Goal: Task Accomplishment & Management: Complete application form

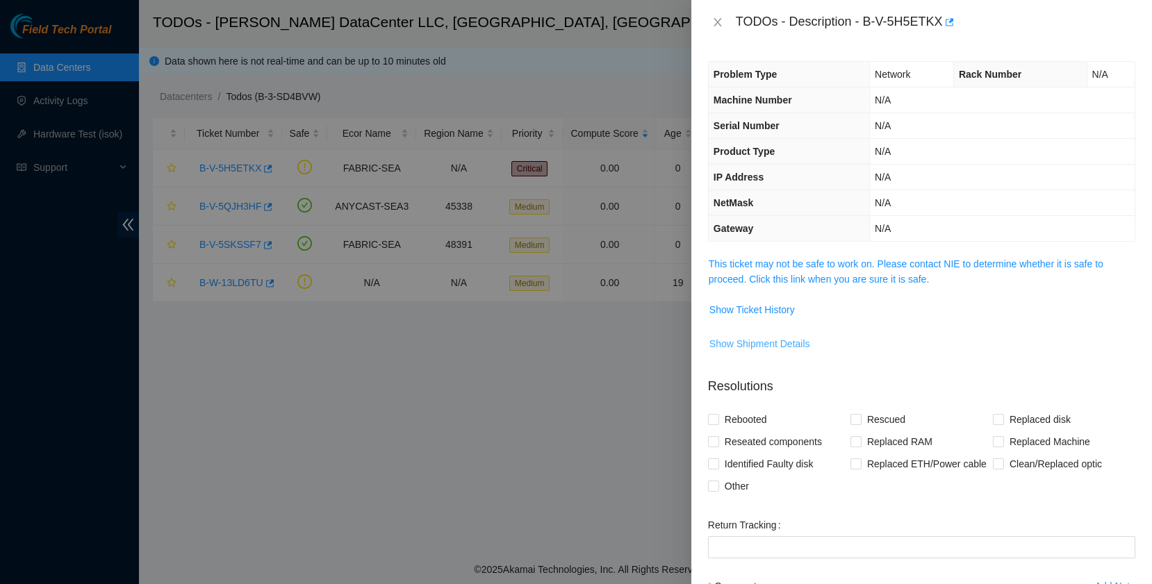
click at [775, 347] on span "Show Shipment Details" at bounding box center [759, 343] width 101 height 15
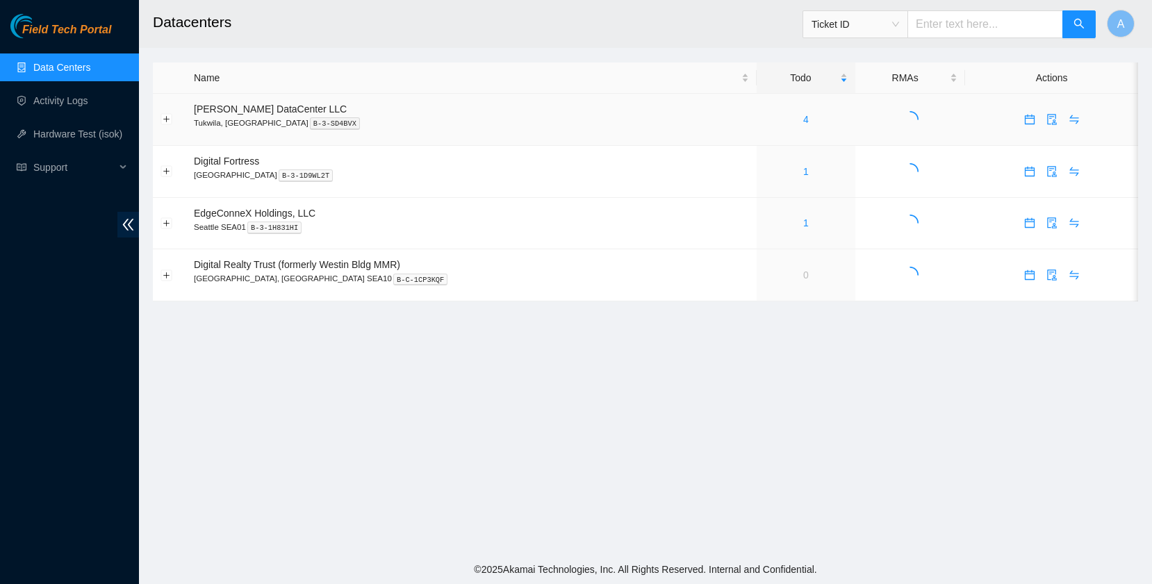
click at [770, 117] on div "4" at bounding box center [805, 119] width 83 height 15
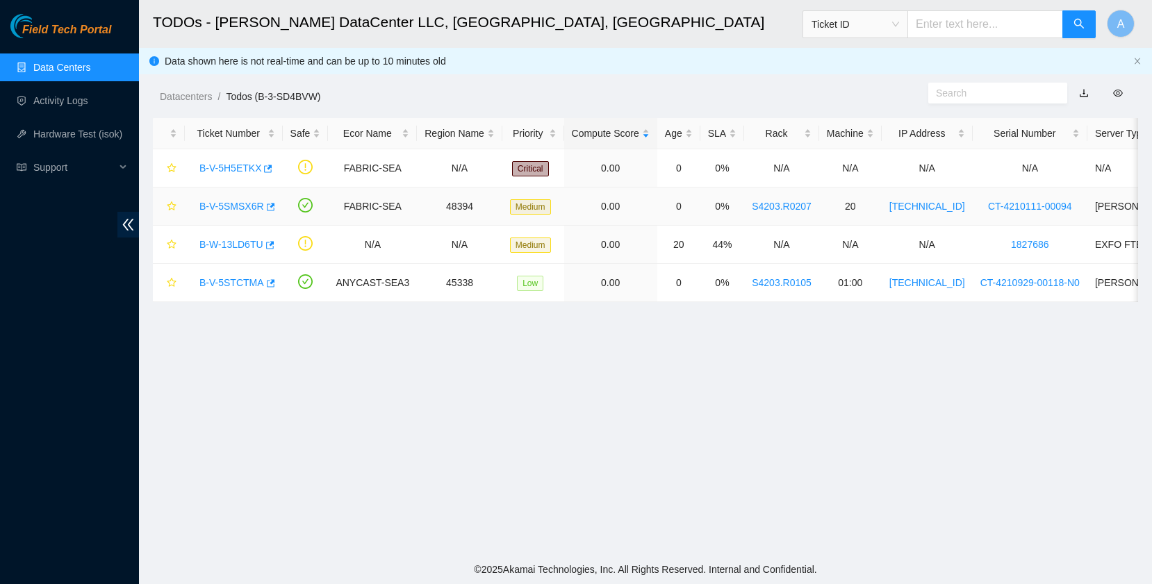
click at [242, 203] on link "B-V-5SMSX6R" at bounding box center [231, 206] width 65 height 11
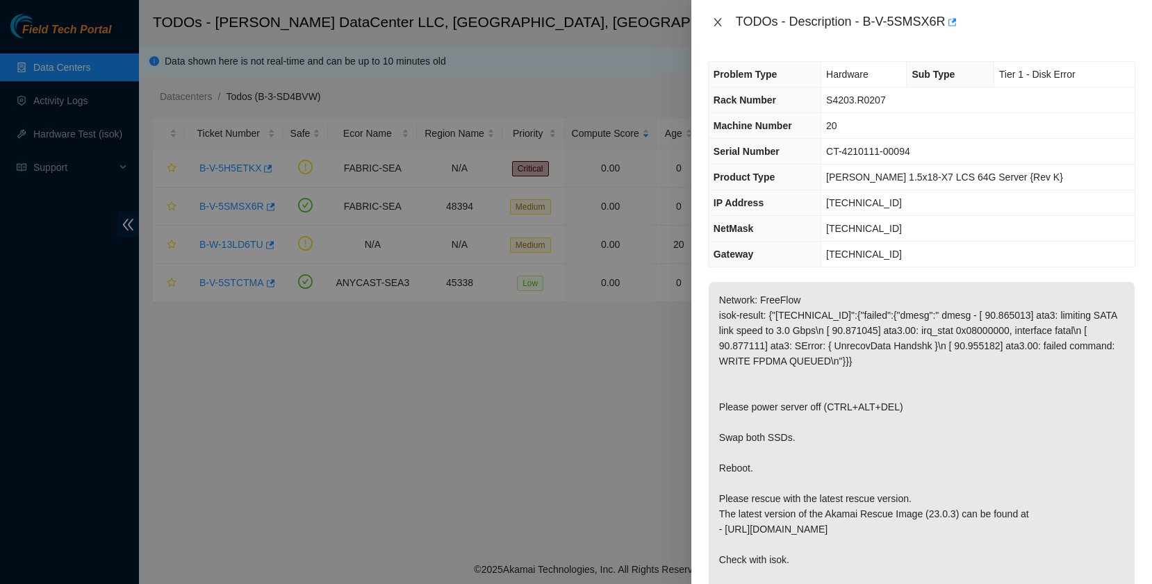
click at [719, 22] on icon "close" at bounding box center [717, 22] width 11 height 11
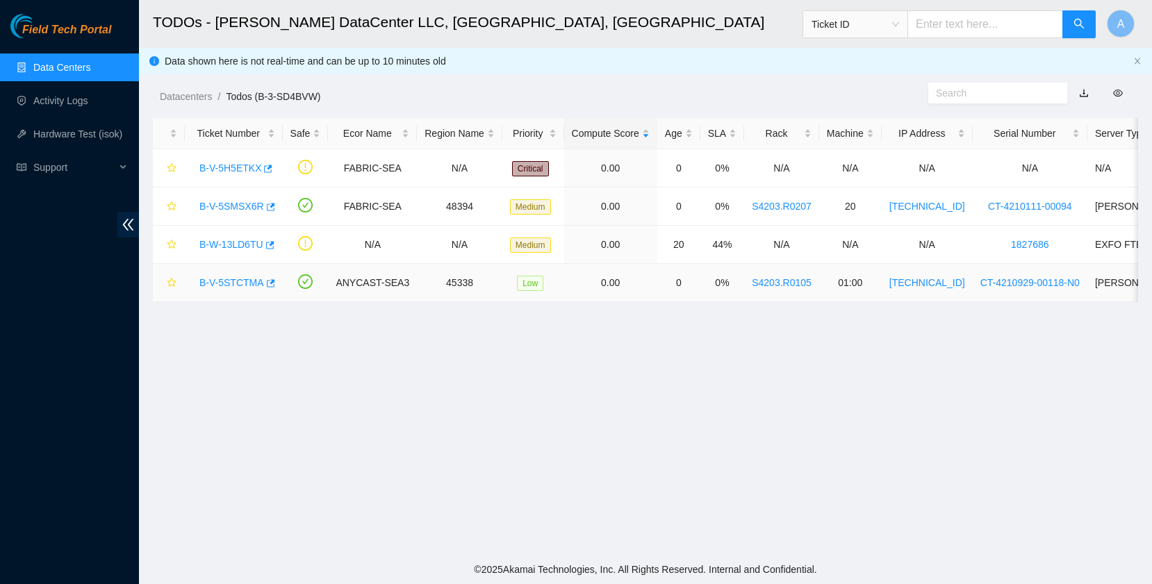
click at [212, 287] on link "B-V-5STCTMA" at bounding box center [231, 282] width 65 height 11
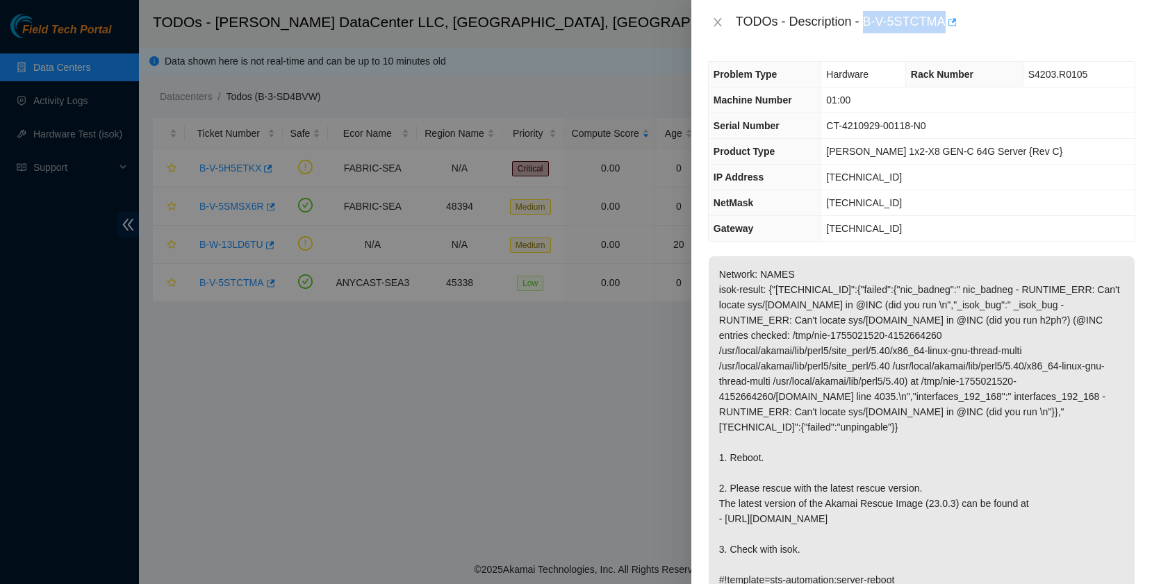
drag, startPoint x: 864, startPoint y: 19, endPoint x: 946, endPoint y: 25, distance: 82.9
click at [946, 25] on div "TODOs - Description - B-V-5STCTMA" at bounding box center [935, 22] width 399 height 22
copy div "B-V-5STCTMA"
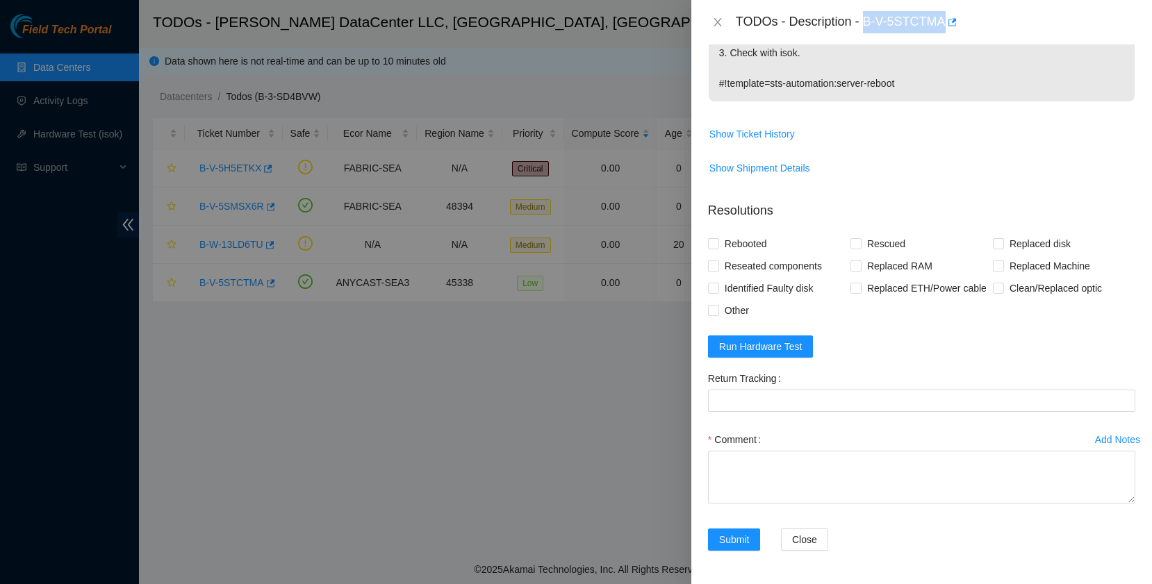
scroll to position [504, 0]
click at [767, 126] on span "Show Ticket History" at bounding box center [751, 133] width 85 height 15
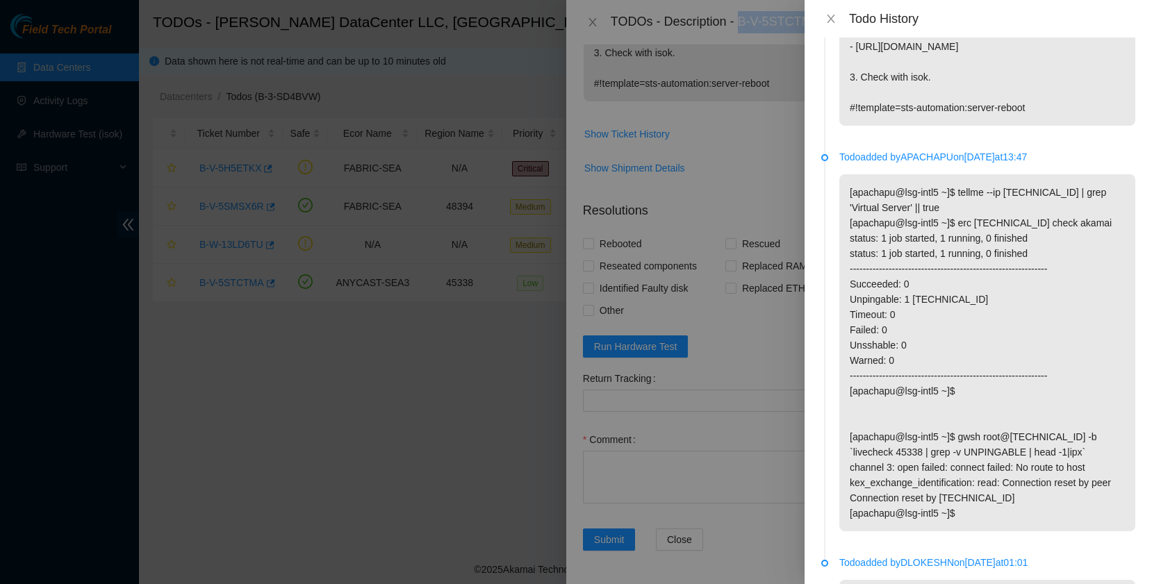
scroll to position [0, 0]
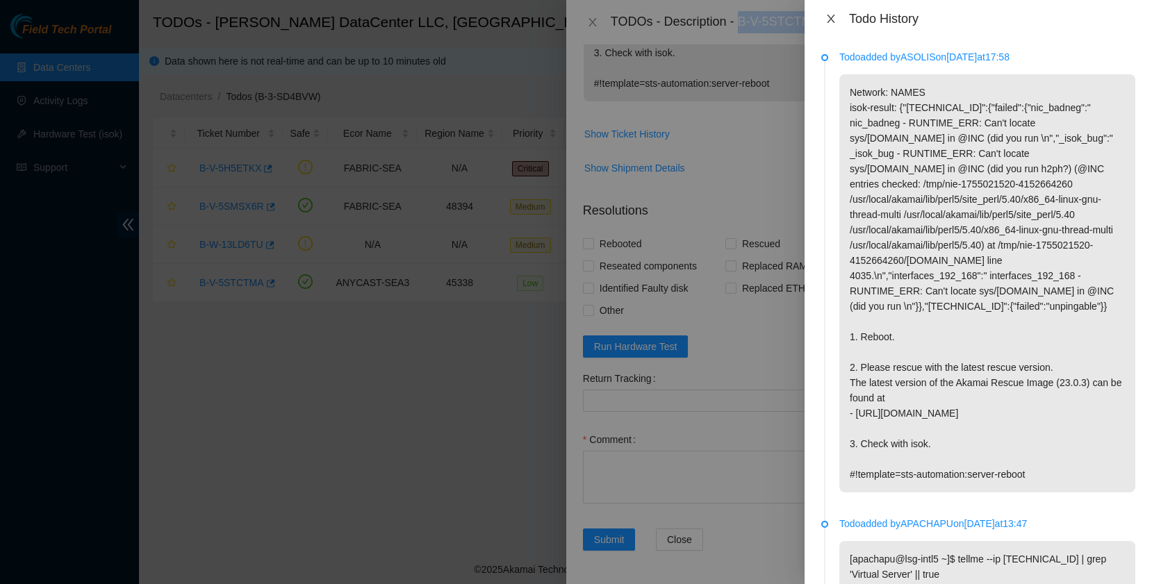
click at [835, 13] on icon "close" at bounding box center [830, 18] width 11 height 11
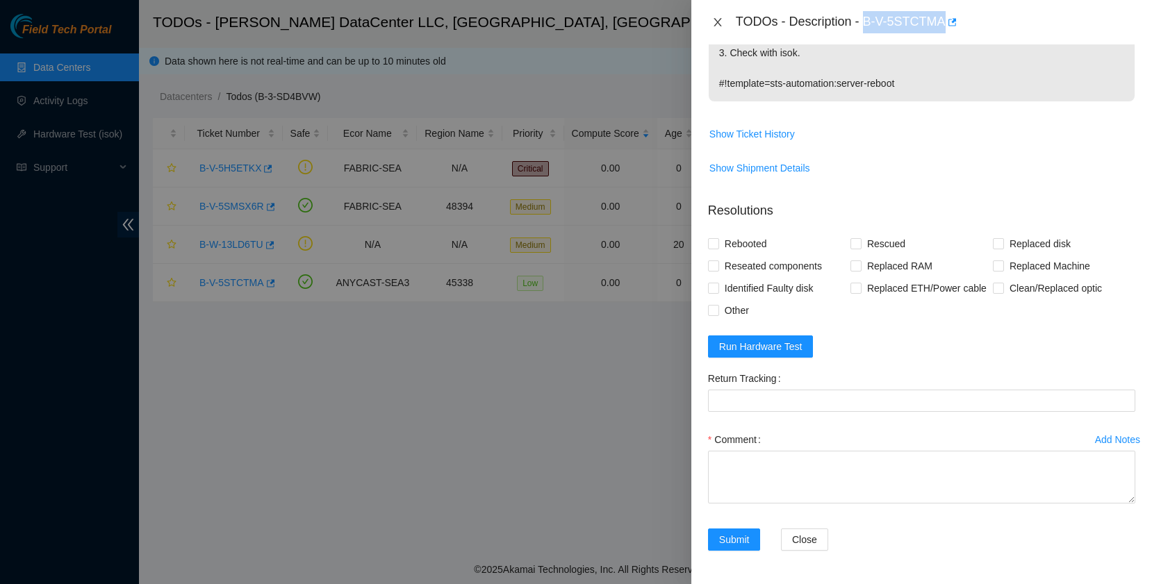
click at [714, 23] on icon "close" at bounding box center [717, 22] width 11 height 11
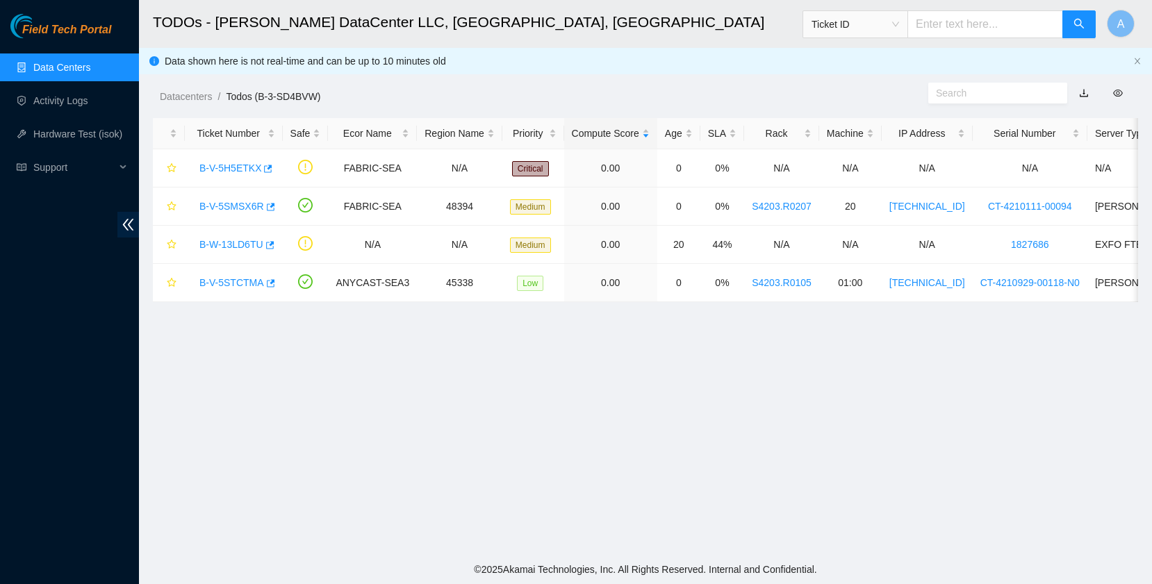
scroll to position [348, 0]
click at [86, 73] on link "Data Centers" at bounding box center [61, 67] width 57 height 11
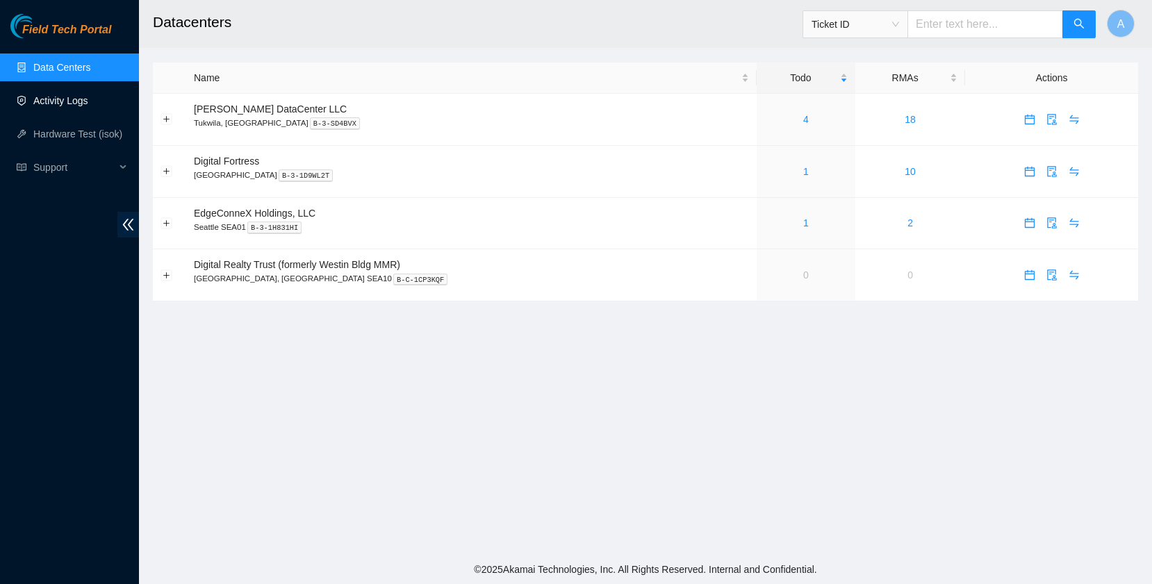
click at [74, 106] on link "Activity Logs" at bounding box center [60, 100] width 55 height 11
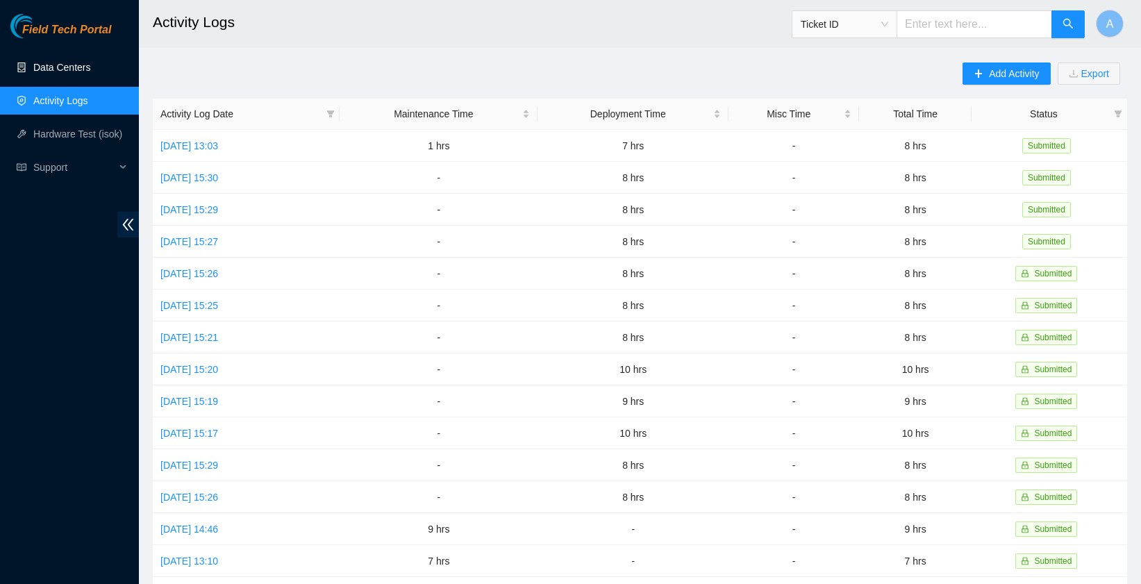
click at [48, 62] on link "Data Centers" at bounding box center [61, 67] width 57 height 11
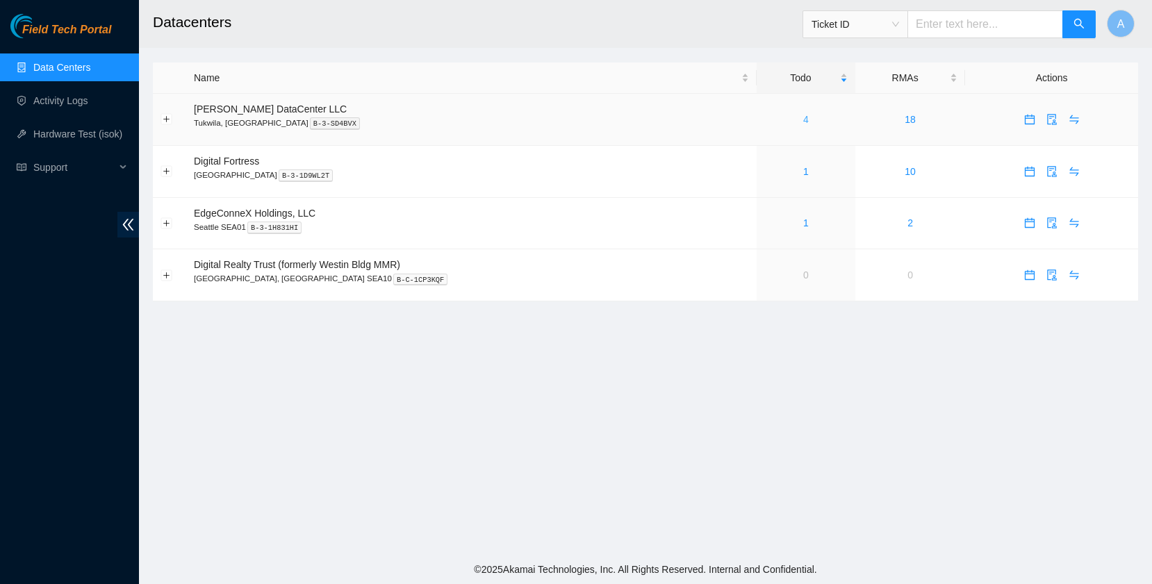
click at [803, 115] on link "4" at bounding box center [806, 119] width 6 height 11
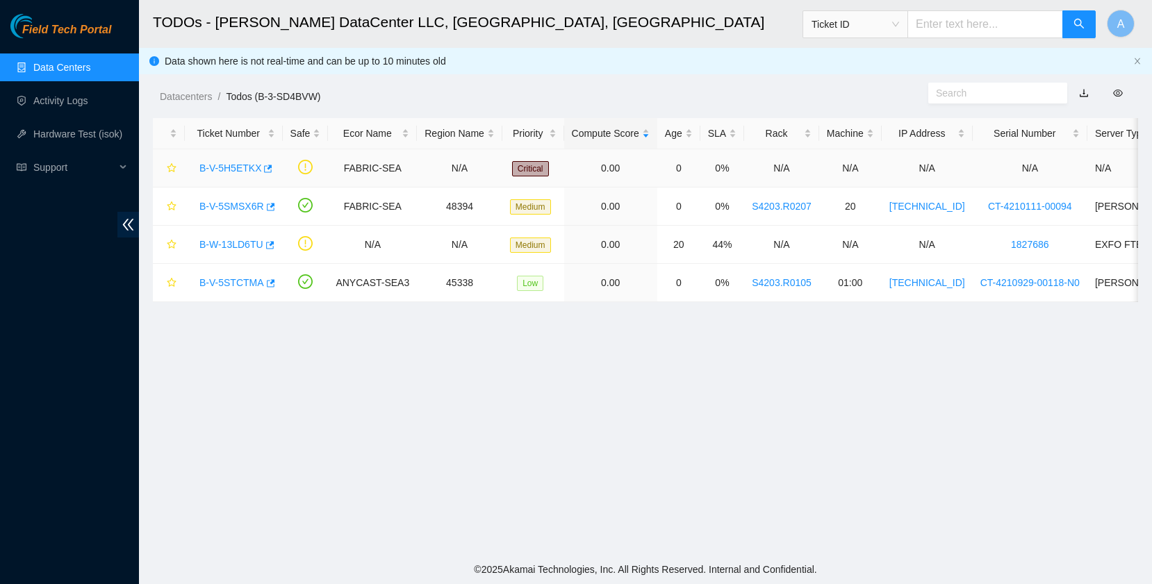
click at [251, 164] on link "B-V-5H5ETKX" at bounding box center [230, 168] width 62 height 11
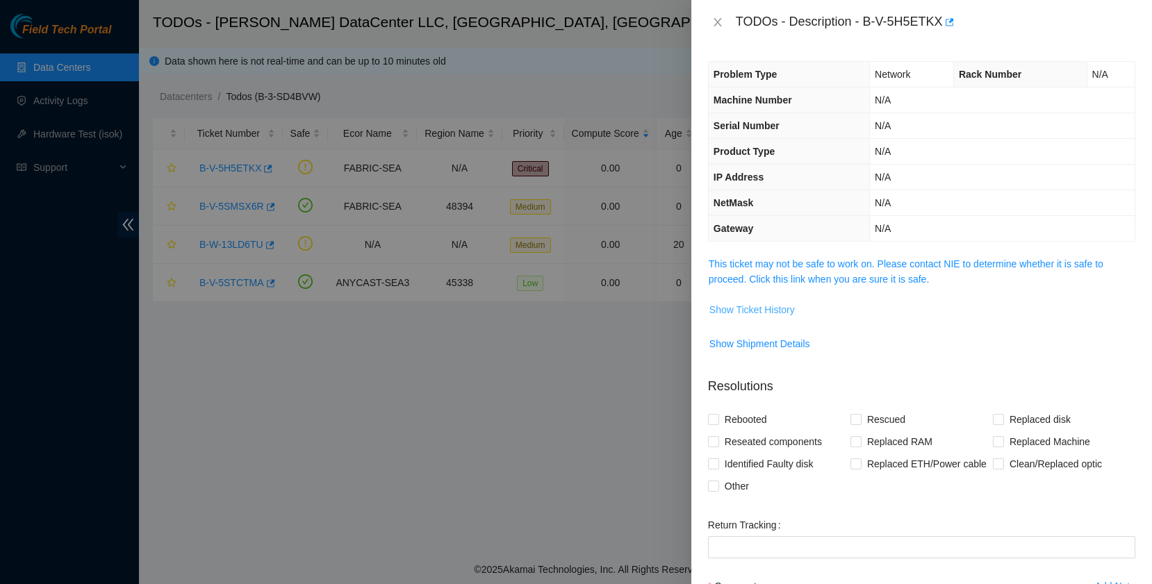
click at [743, 308] on span "Show Ticket History" at bounding box center [751, 309] width 85 height 15
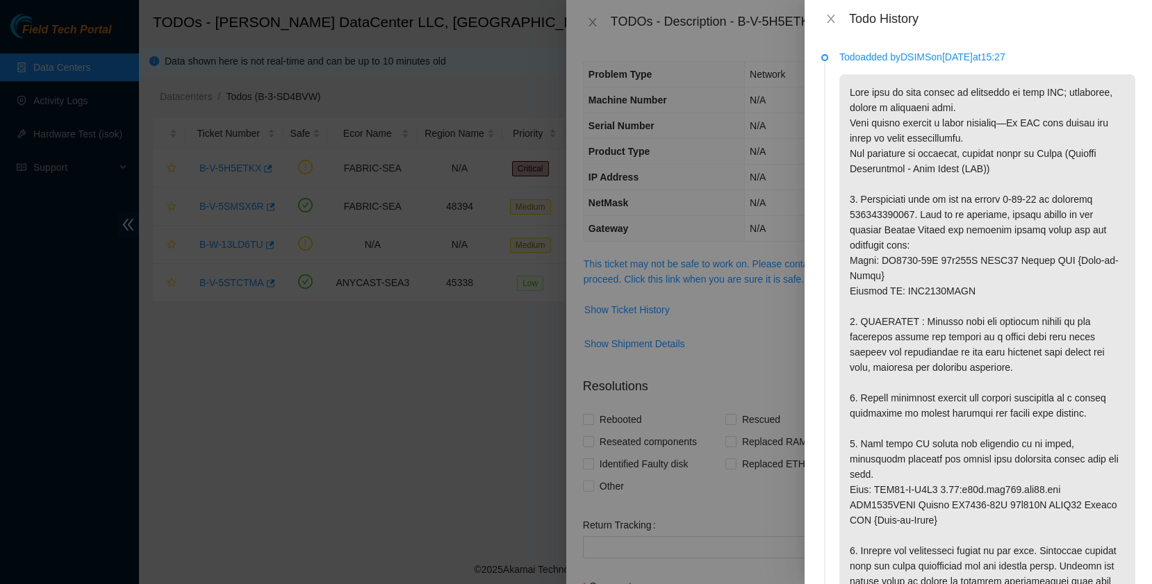
scroll to position [456, 0]
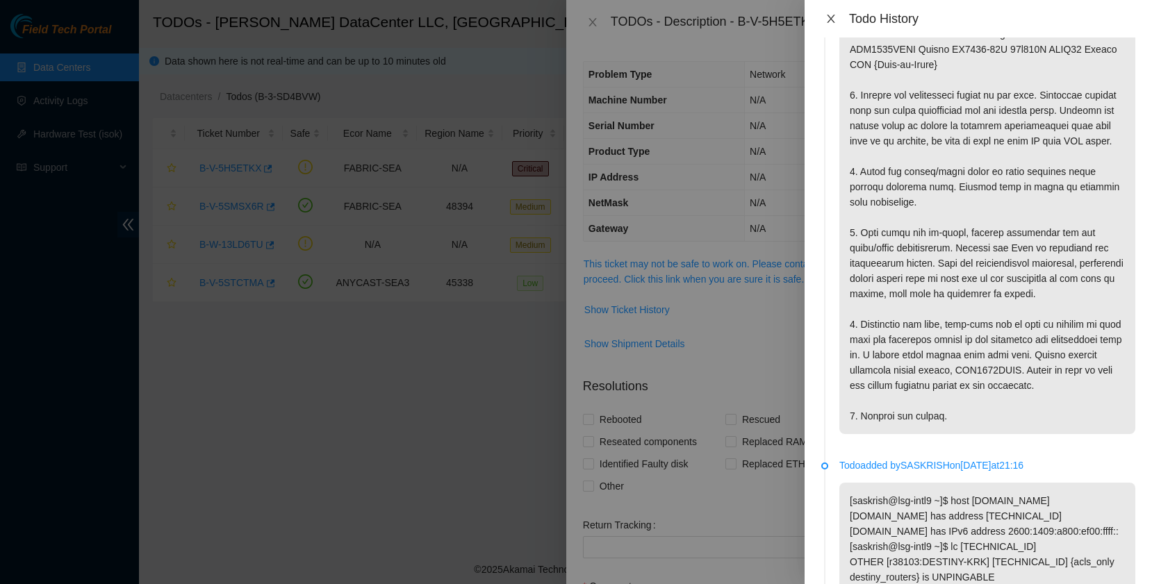
click at [830, 21] on icon "close" at bounding box center [830, 18] width 11 height 11
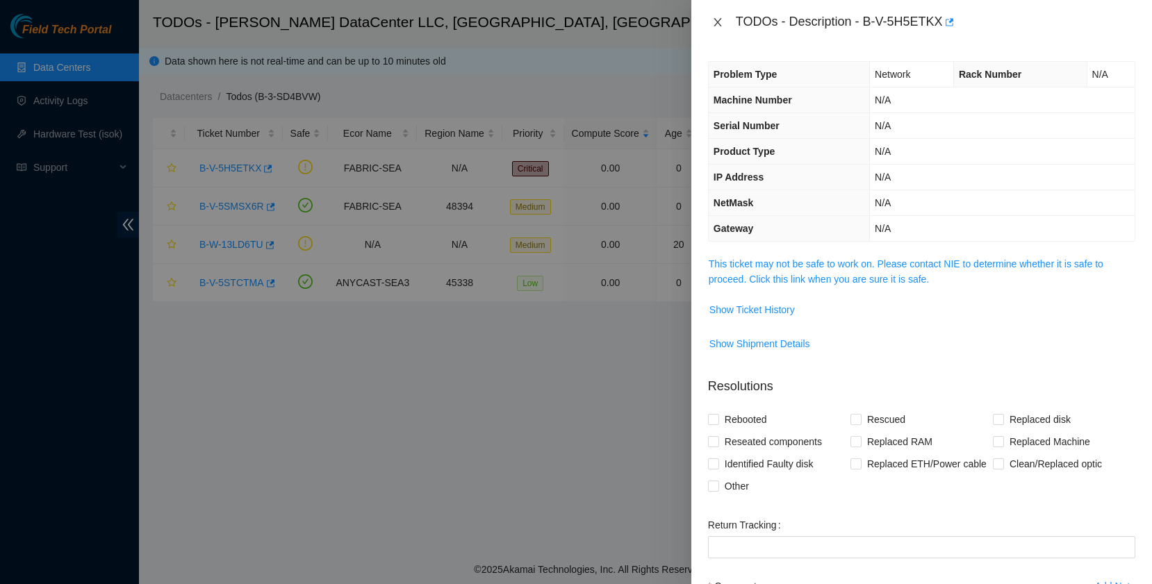
click at [716, 24] on icon "close" at bounding box center [717, 22] width 11 height 11
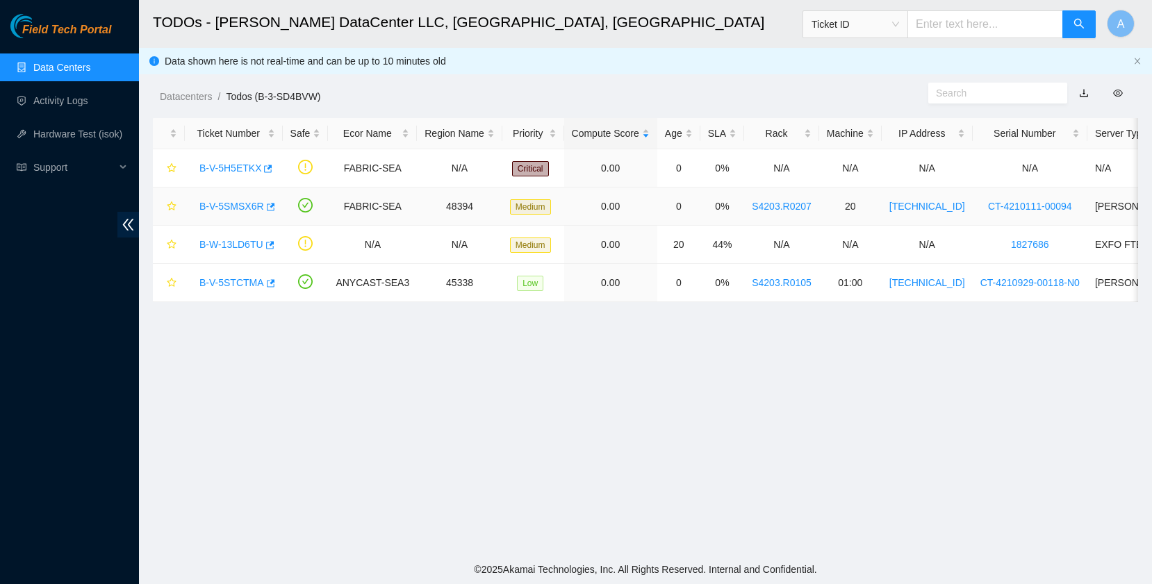
click at [235, 199] on div "B-V-5SMSX6R" at bounding box center [233, 206] width 83 height 22
click at [245, 277] on div "B-V-5STCTMA" at bounding box center [233, 283] width 83 height 22
click at [251, 277] on div "B-V-5STCTMA" at bounding box center [233, 283] width 83 height 22
click at [249, 280] on link "B-V-5STCTMA" at bounding box center [231, 282] width 65 height 11
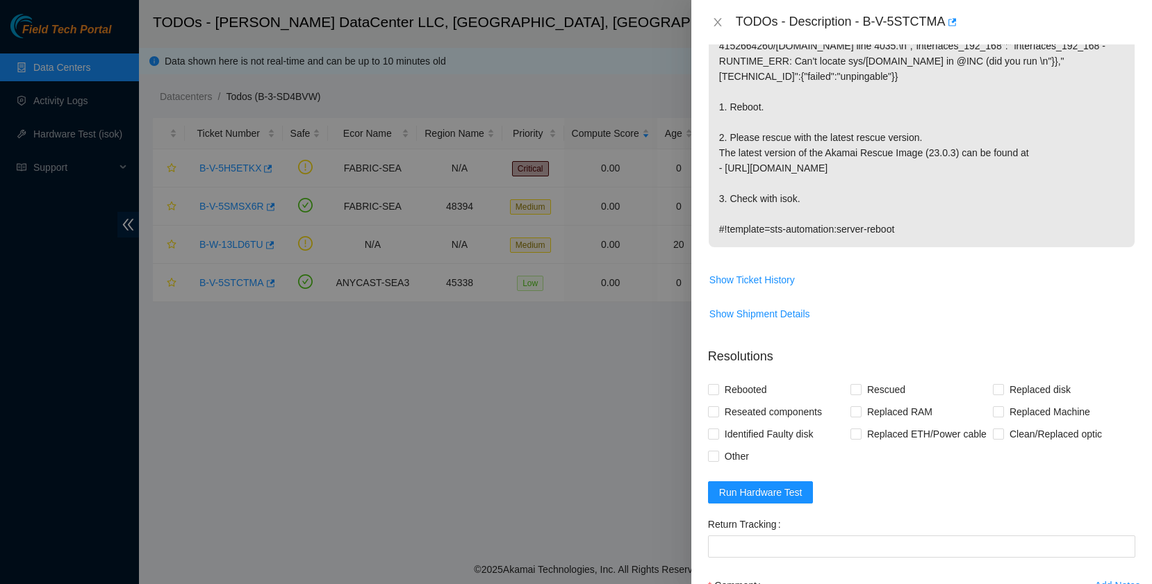
scroll to position [0, 0]
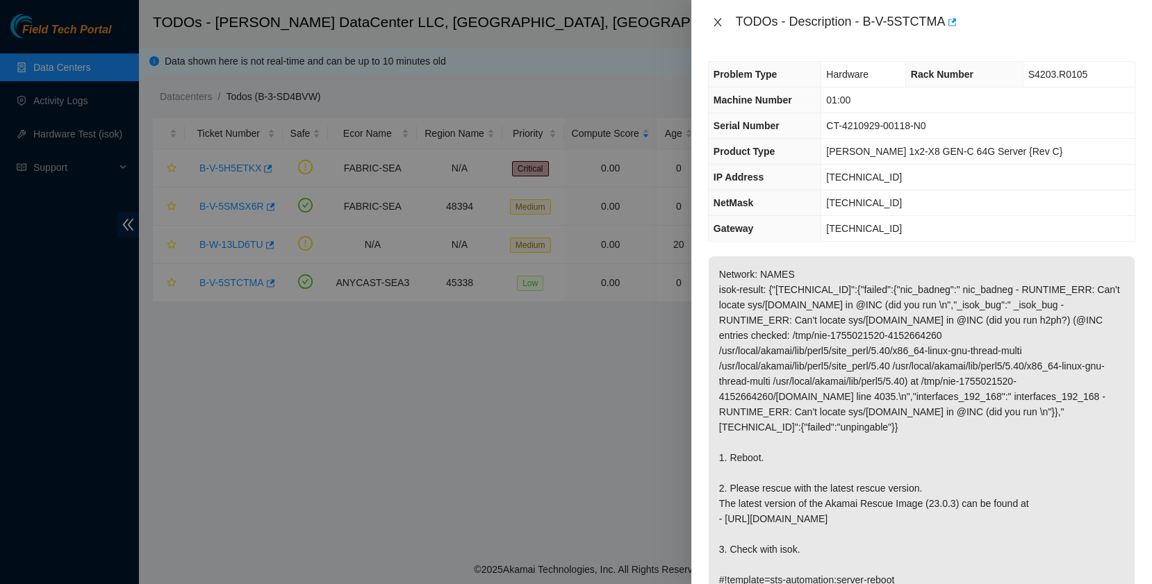
click at [718, 22] on icon "close" at bounding box center [718, 22] width 8 height 8
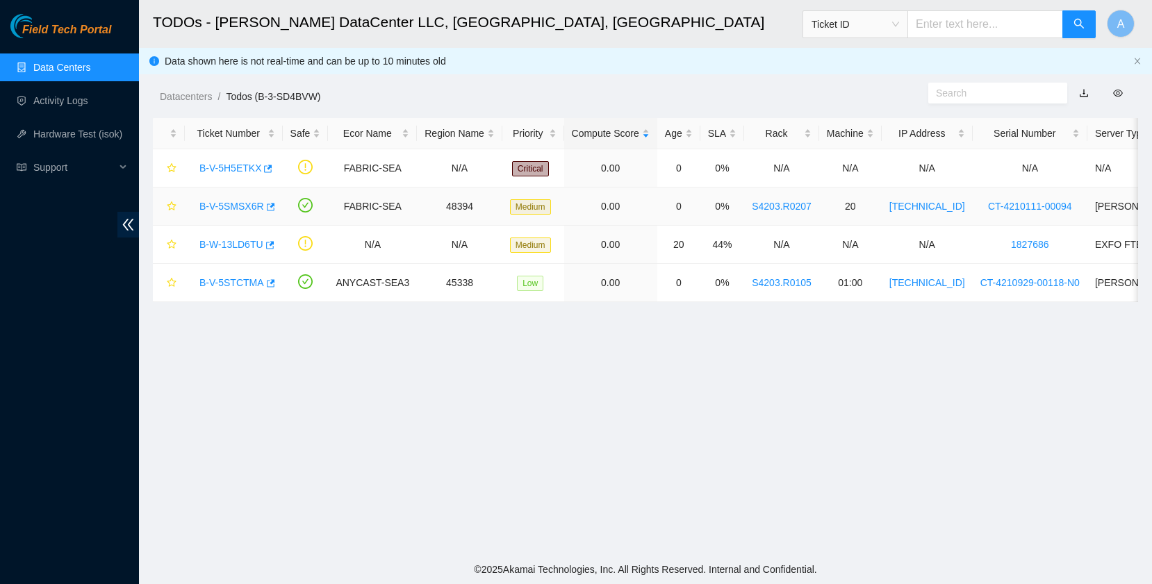
click at [217, 205] on link "B-V-5SMSX6R" at bounding box center [231, 206] width 65 height 11
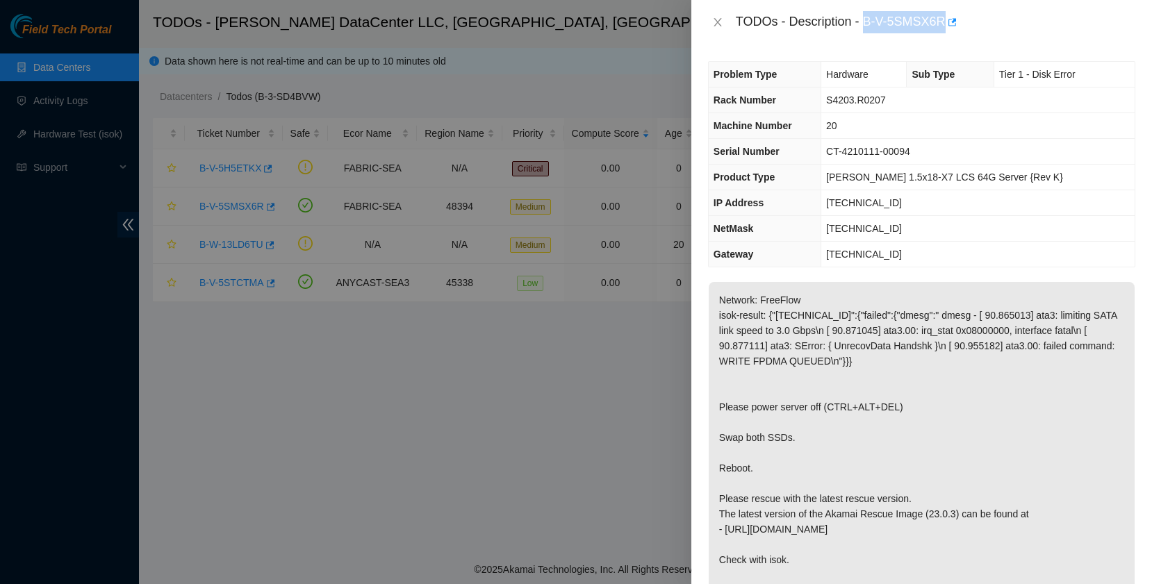
drag, startPoint x: 864, startPoint y: 21, endPoint x: 941, endPoint y: 16, distance: 76.6
click at [941, 16] on div "TODOs - Description - B-V-5SMSX6R" at bounding box center [935, 22] width 399 height 22
copy div "B-V-5SMSX6R"
click at [718, 18] on icon "close" at bounding box center [717, 22] width 11 height 11
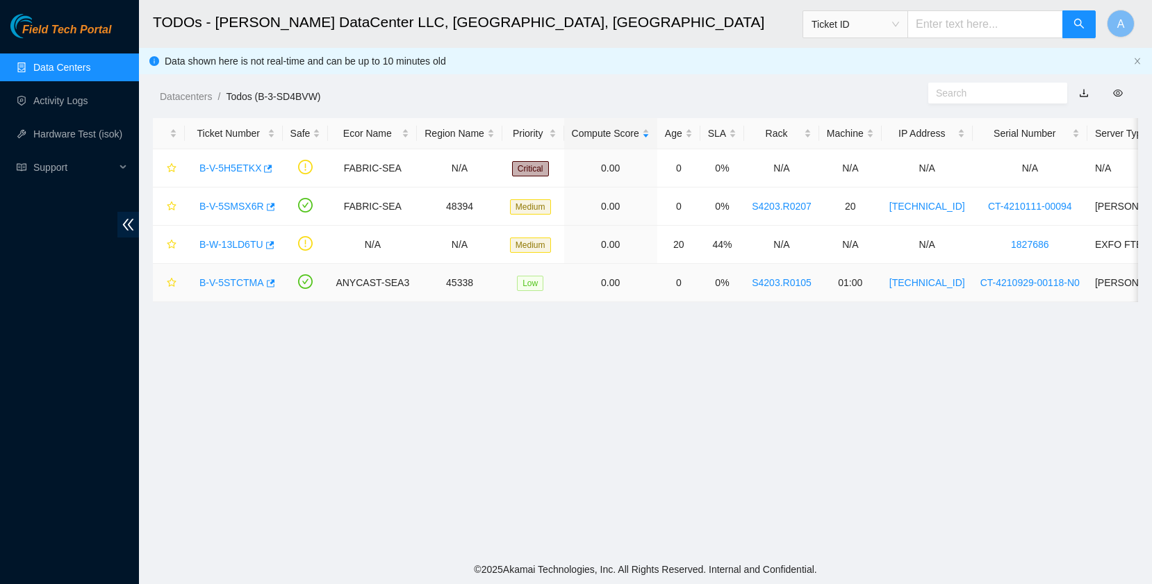
click at [232, 277] on link "B-V-5STCTMA" at bounding box center [231, 282] width 65 height 11
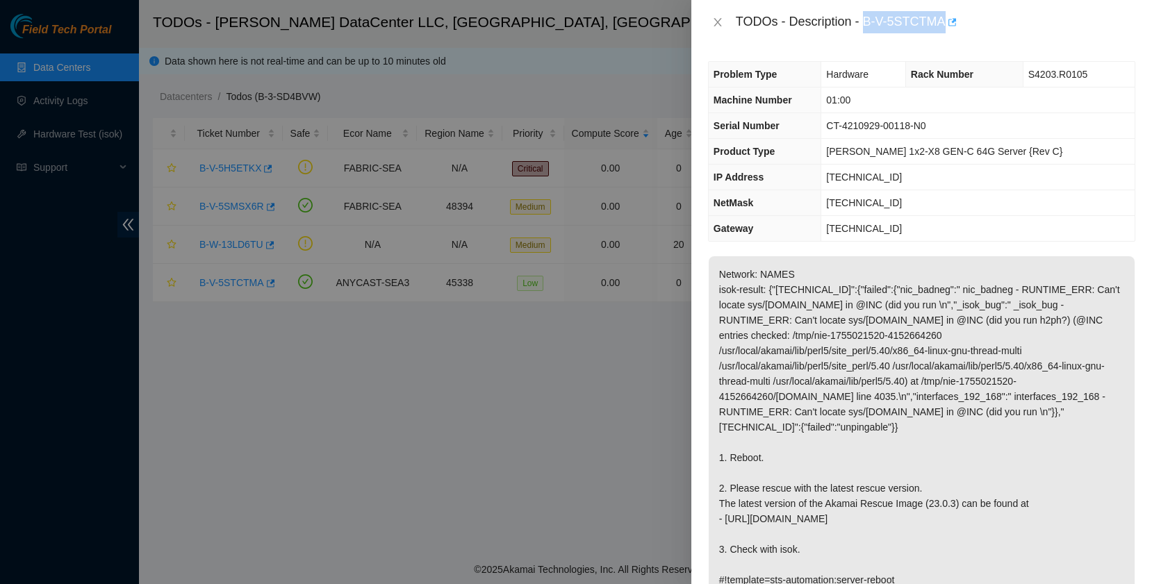
drag, startPoint x: 861, startPoint y: 19, endPoint x: 947, endPoint y: 23, distance: 86.2
click at [947, 23] on div "TODOs - Description - B-V-5STCTMA" at bounding box center [935, 22] width 399 height 22
click at [907, 19] on div "TODOs - Description - B-V-5STCTMA" at bounding box center [935, 22] width 399 height 22
drag, startPoint x: 862, startPoint y: 20, endPoint x: 943, endPoint y: 28, distance: 81.6
click at [943, 28] on div "TODOs - Description - B-V-5STCTMA" at bounding box center [935, 22] width 399 height 22
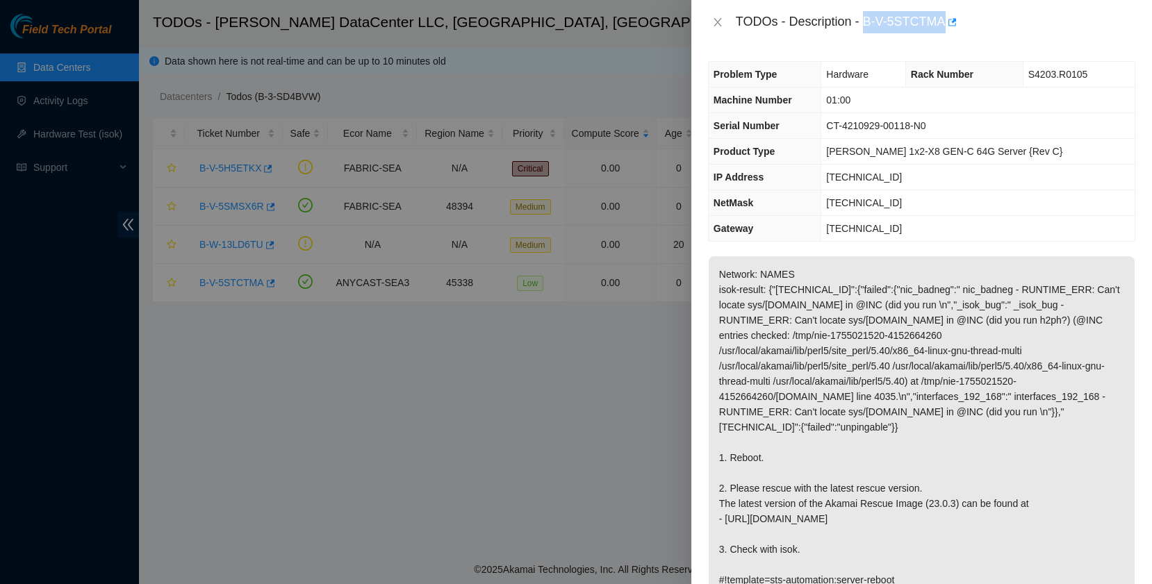
click at [924, 26] on div "TODOs - Description - B-V-5STCTMA" at bounding box center [935, 22] width 399 height 22
drag, startPoint x: 864, startPoint y: 23, endPoint x: 943, endPoint y: 26, distance: 78.6
click at [943, 26] on div "TODOs - Description - B-V-5STCTMA" at bounding box center [935, 22] width 399 height 22
copy div "B-V-5STCTMA"
click at [818, 341] on p "Network: NAMES isok-result: {"[TECHNICAL_ID]":{"failed":{"nic_badneg":" nic_bad…" at bounding box center [922, 427] width 426 height 342
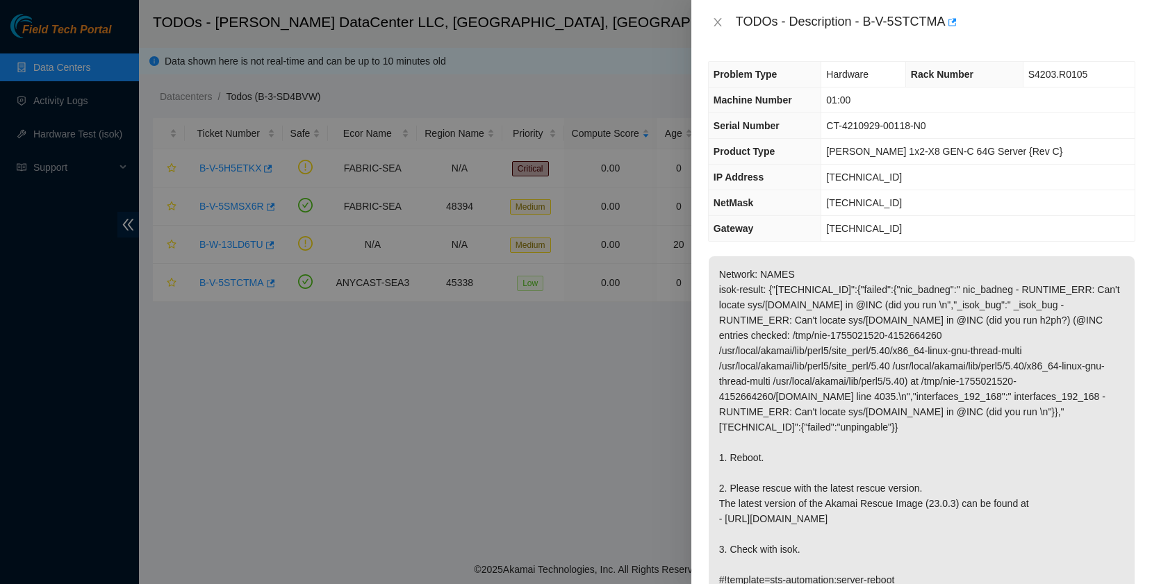
click at [69, 113] on div at bounding box center [576, 292] width 1152 height 584
click at [51, 165] on div at bounding box center [576, 292] width 1152 height 584
click at [49, 165] on div at bounding box center [576, 292] width 1152 height 584
click at [719, 22] on icon "close" at bounding box center [717, 22] width 11 height 11
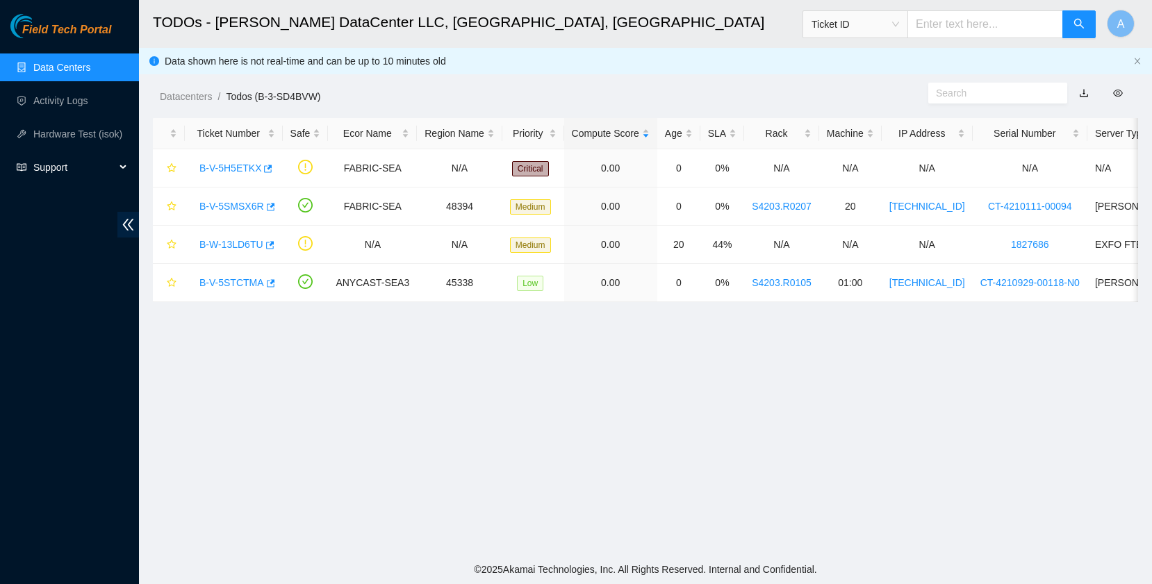
click at [65, 174] on span "Support" at bounding box center [74, 168] width 82 height 28
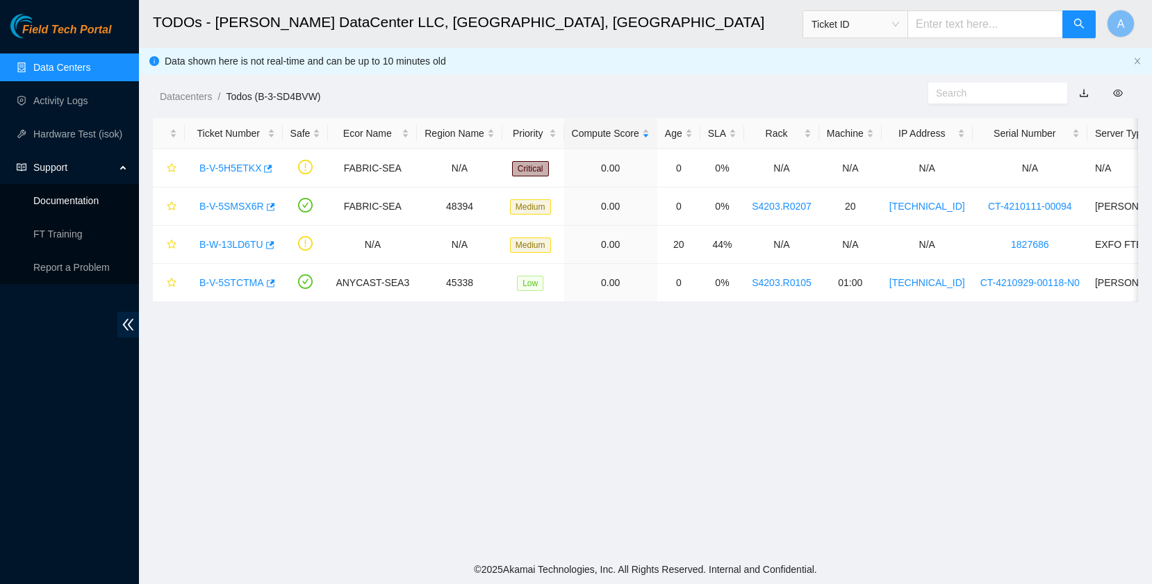
click at [79, 201] on link "Documentation" at bounding box center [65, 200] width 65 height 11
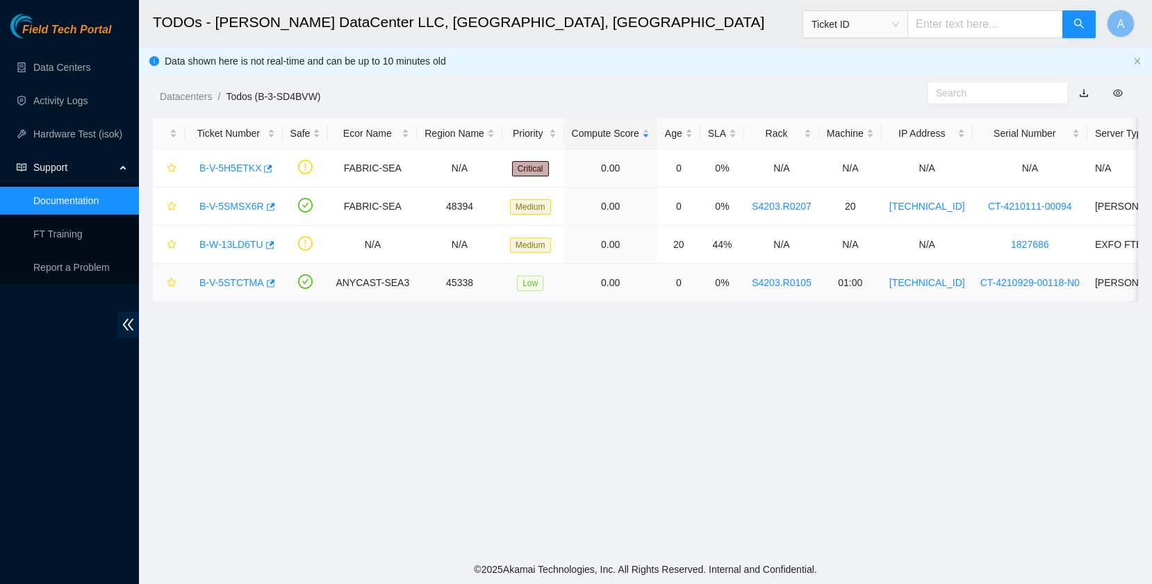
click at [213, 283] on link "B-V-5STCTMA" at bounding box center [231, 282] width 65 height 11
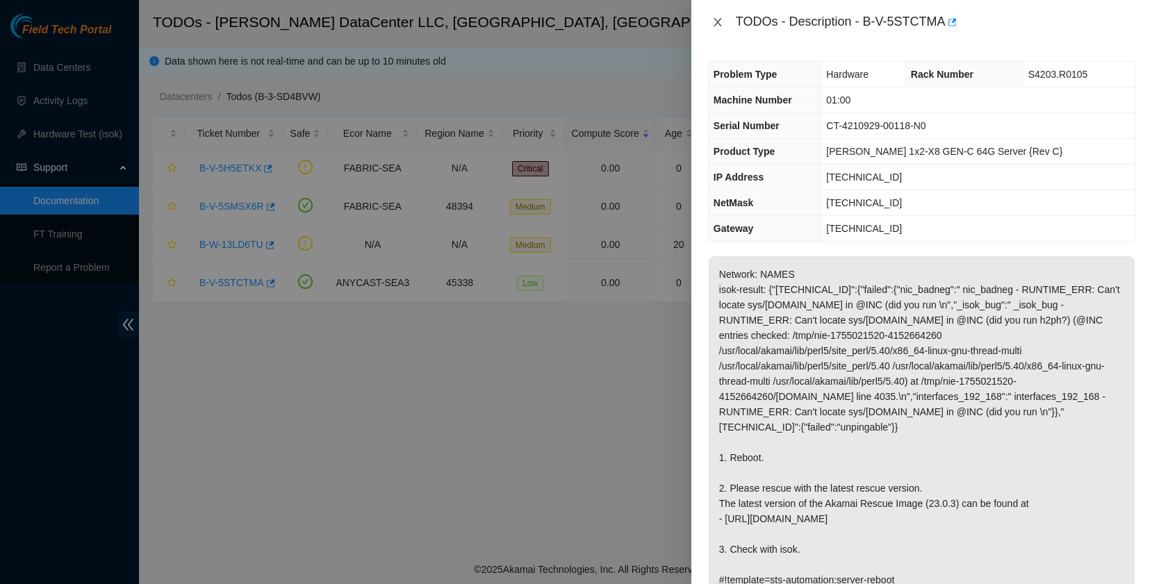
click at [713, 20] on icon "close" at bounding box center [717, 22] width 11 height 11
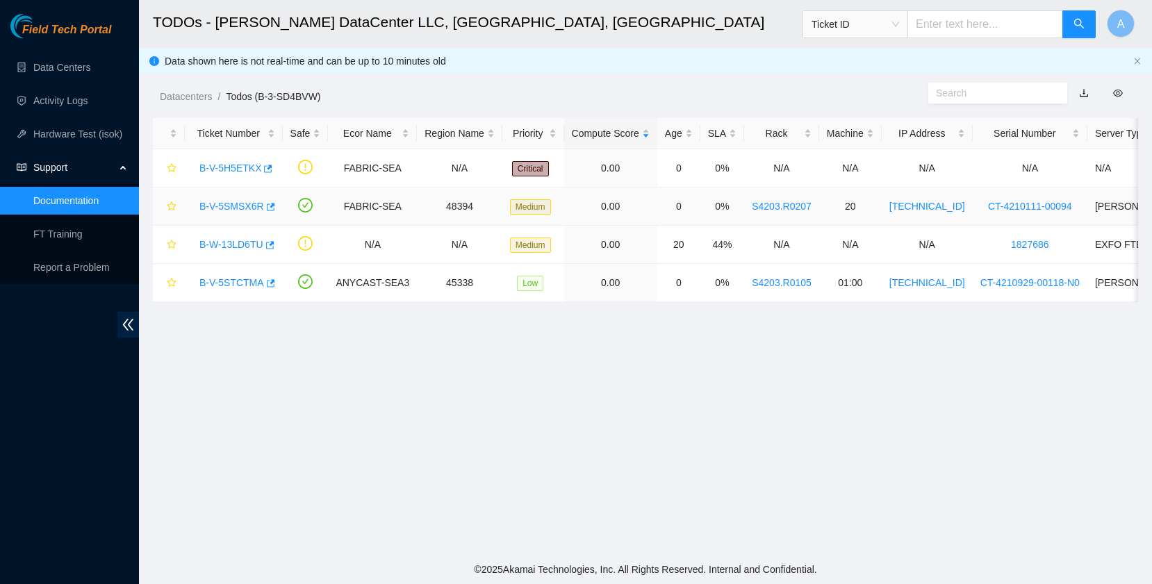
click at [241, 211] on link "B-V-5SMSX6R" at bounding box center [231, 206] width 65 height 11
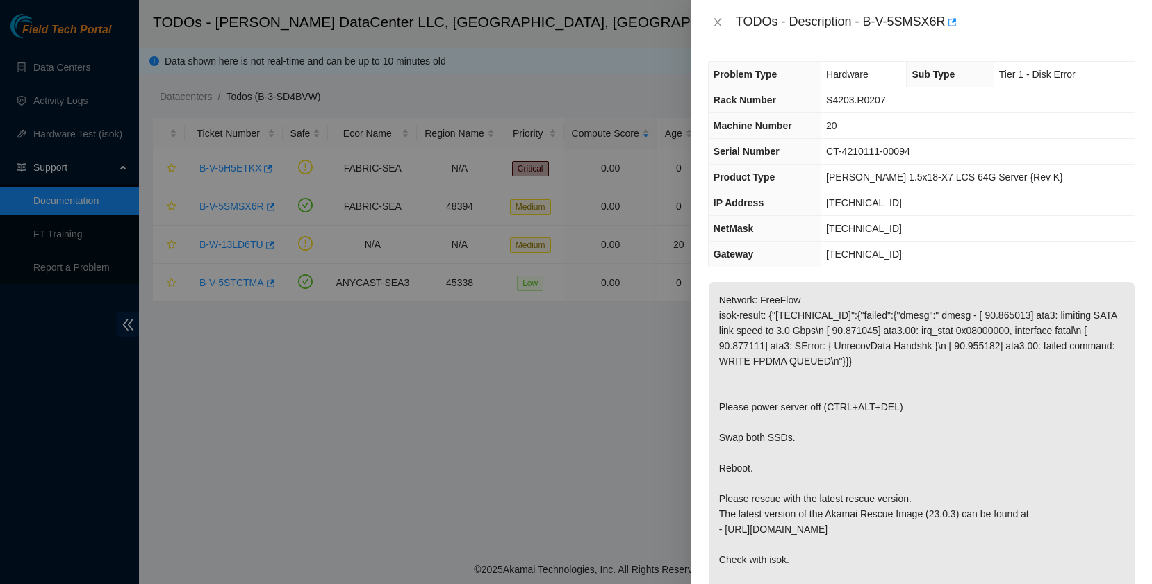
click at [855, 196] on td "[TECHNICAL_ID]" at bounding box center [977, 203] width 313 height 26
copy span "[TECHNICAL_ID]"
click at [878, 229] on span "[TECHNICAL_ID]" at bounding box center [864, 228] width 76 height 11
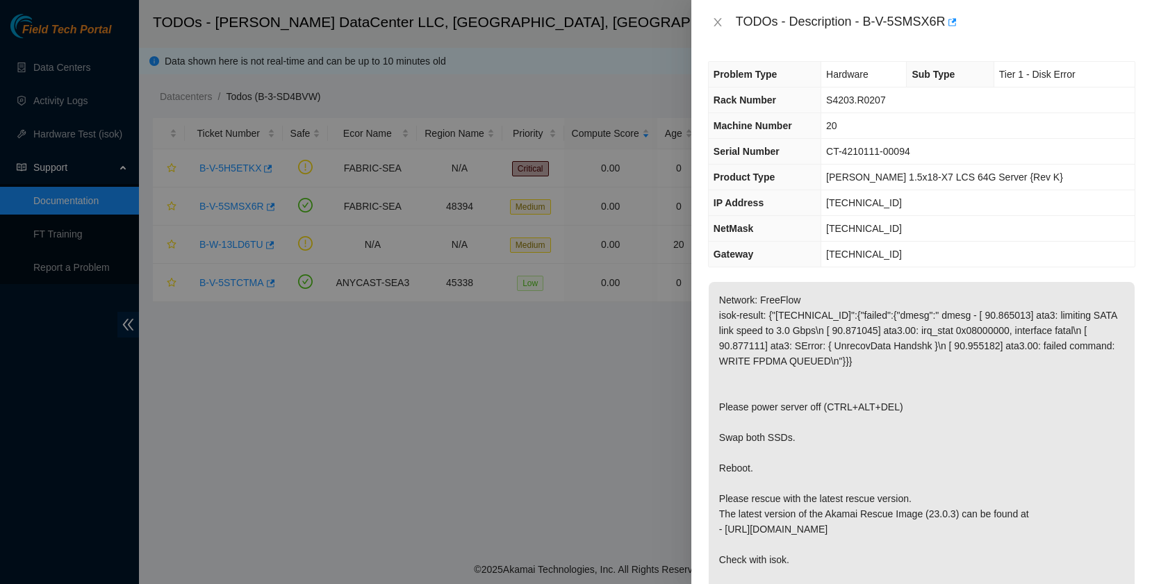
copy span "[TECHNICAL_ID]"
click at [852, 100] on span "S4203.R0207" at bounding box center [856, 99] width 60 height 11
copy span "S4203.R0207"
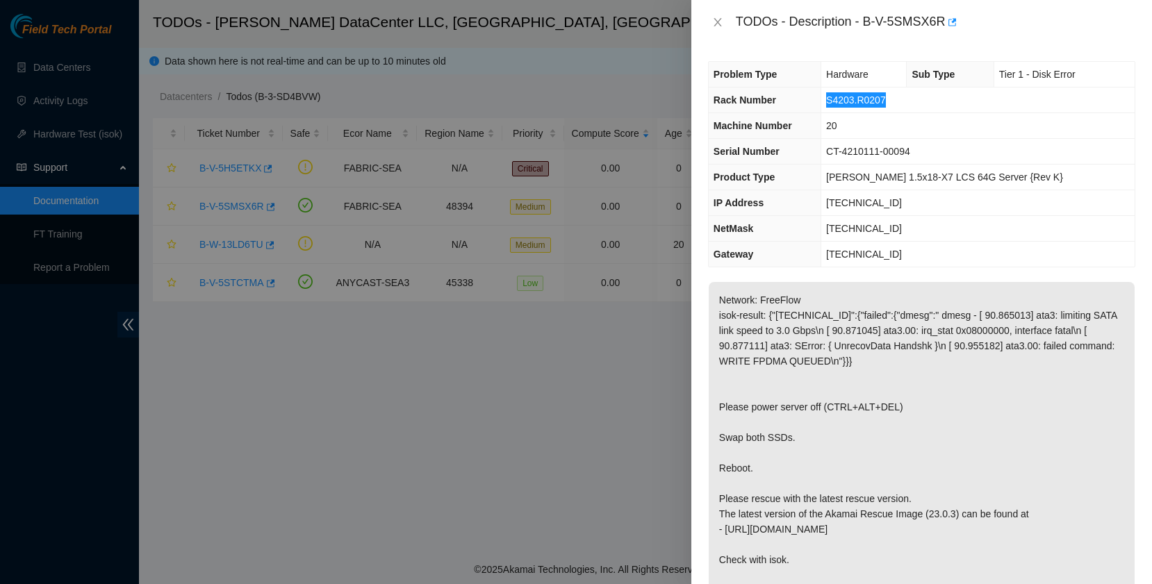
scroll to position [529, 0]
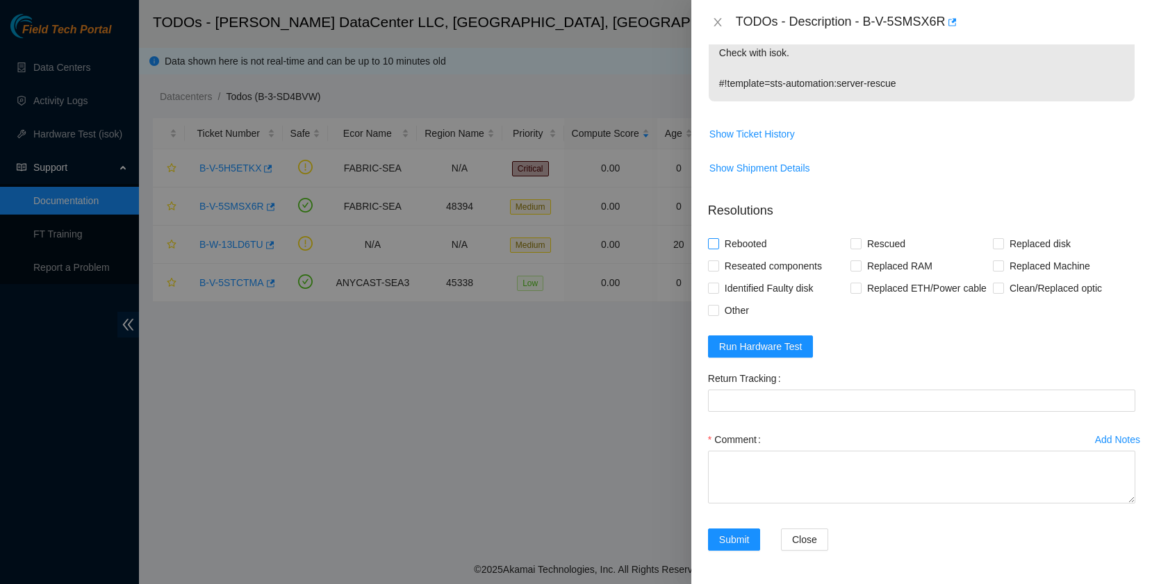
click at [732, 233] on span "Rebooted" at bounding box center [745, 244] width 53 height 22
click at [718, 238] on input "Rebooted" at bounding box center [713, 243] width 10 height 10
checkbox input "true"
click at [861, 233] on span "Rescued" at bounding box center [885, 244] width 49 height 22
click at [860, 238] on input "Rescued" at bounding box center [855, 243] width 10 height 10
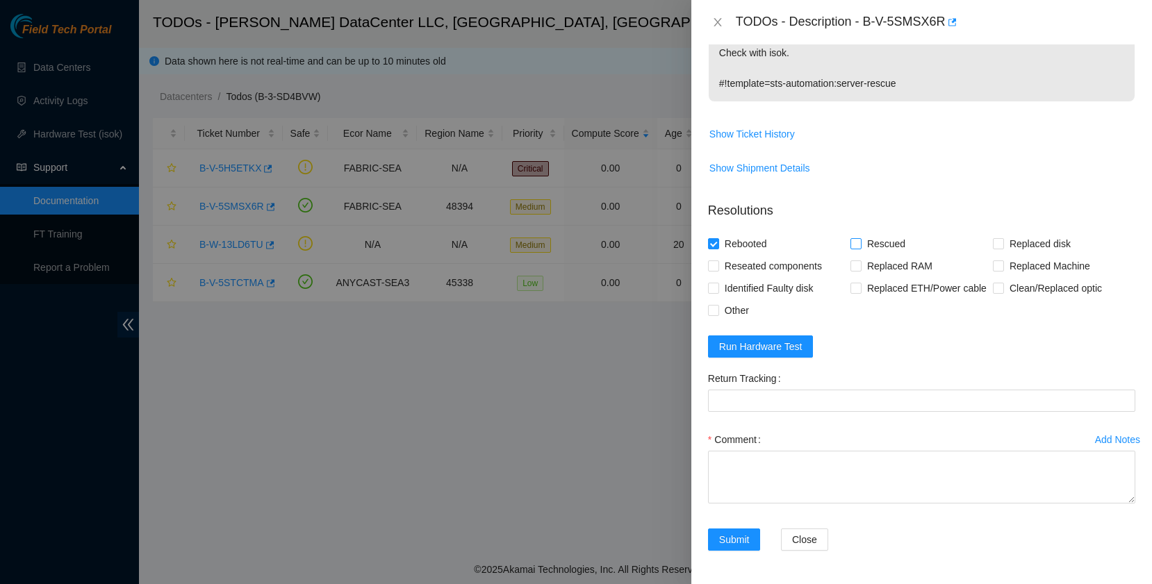
checkbox input "true"
click at [770, 352] on span "Run Hardware Test" at bounding box center [760, 346] width 83 height 15
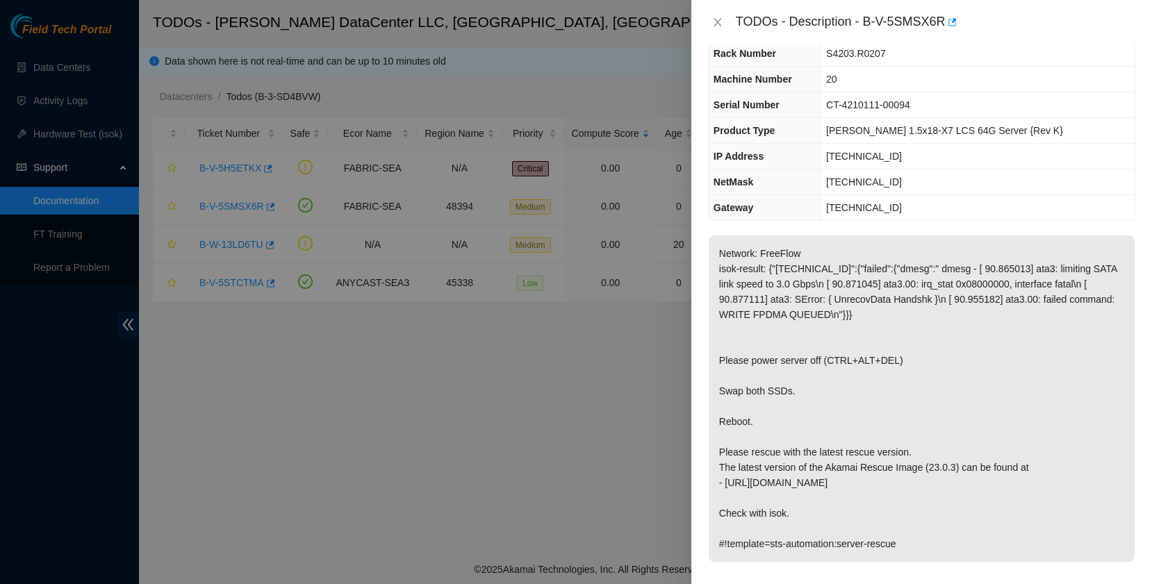
scroll to position [0, 0]
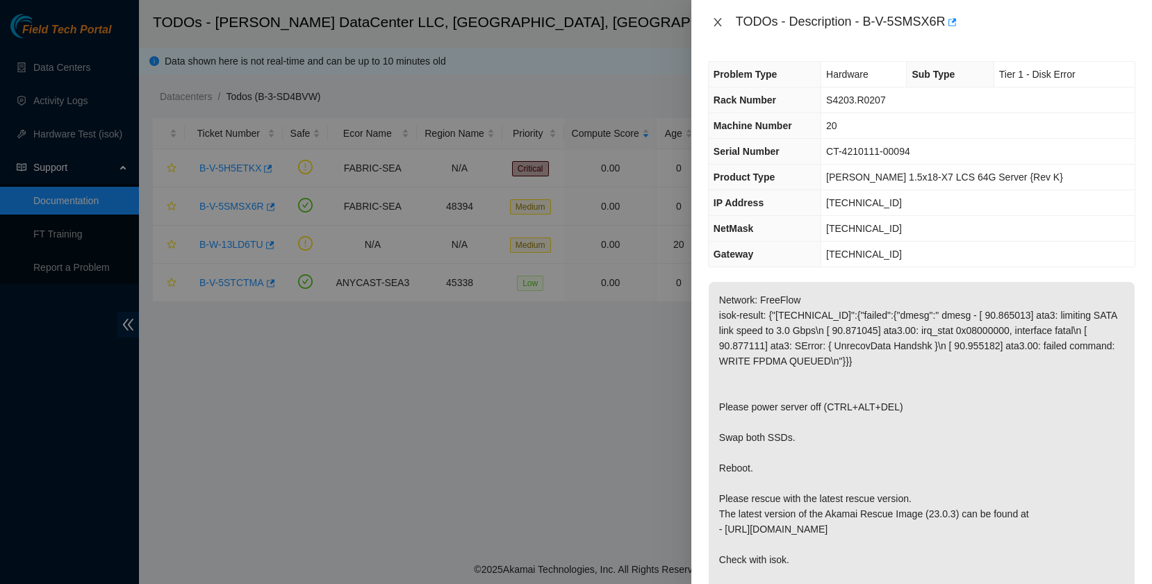
click at [716, 22] on icon "close" at bounding box center [717, 22] width 11 height 11
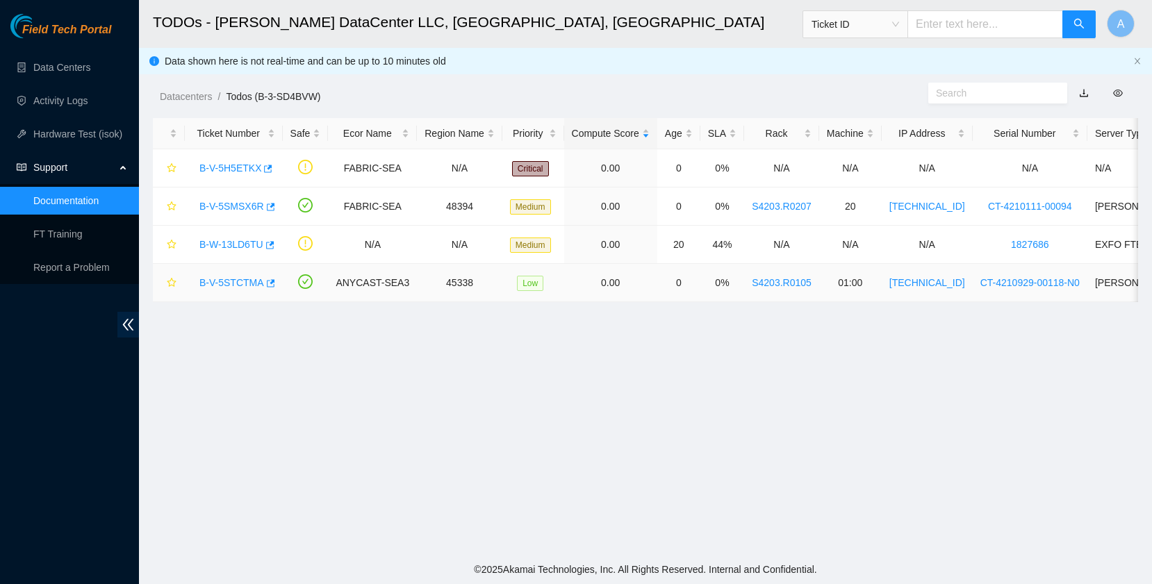
click at [236, 273] on div "B-V-5STCTMA" at bounding box center [233, 283] width 83 height 22
click at [240, 283] on link "B-V-5STCTMA" at bounding box center [231, 282] width 65 height 11
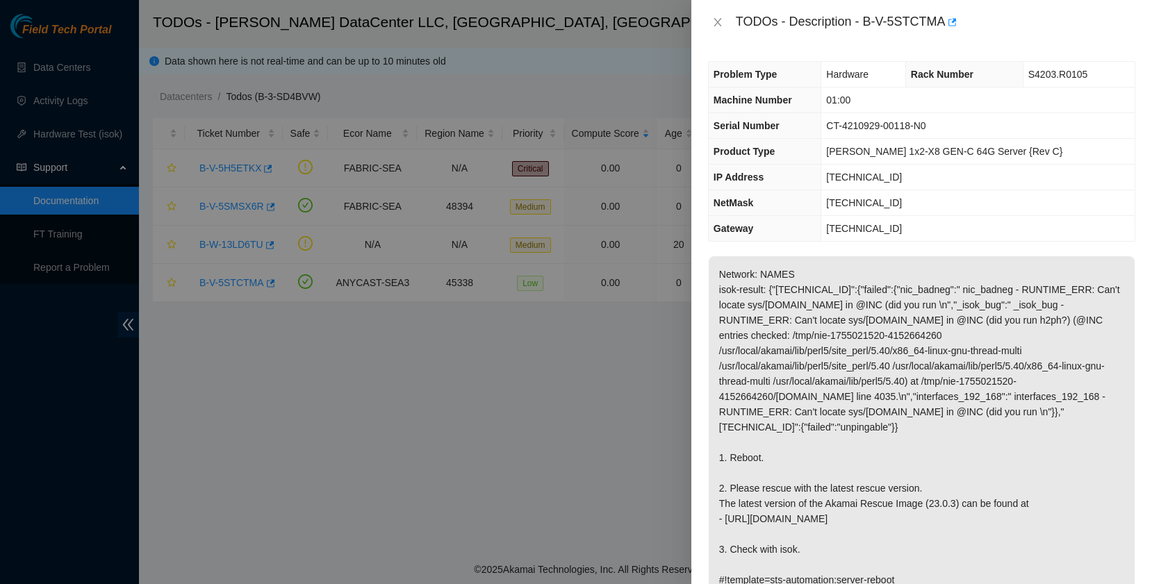
click at [871, 182] on span "[TECHNICAL_ID]" at bounding box center [864, 177] width 76 height 11
copy span "[TECHNICAL_ID]"
click at [1037, 66] on td "S4203.R0105" at bounding box center [1079, 75] width 112 height 26
drag, startPoint x: 1037, startPoint y: 66, endPoint x: 1047, endPoint y: 74, distance: 12.4
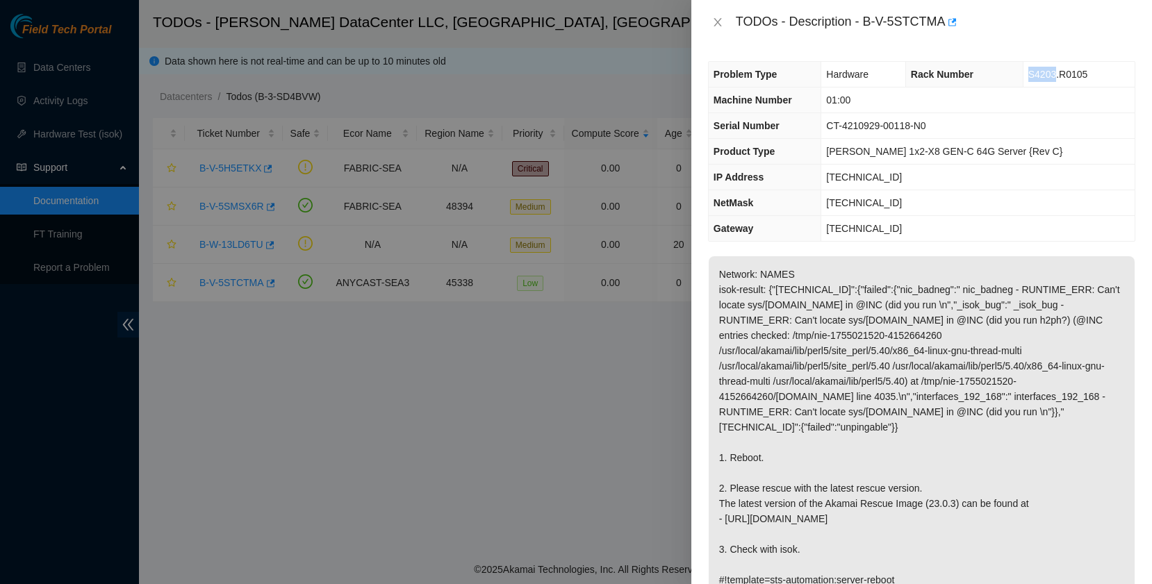
click at [1047, 74] on td "S4203.R0105" at bounding box center [1079, 75] width 112 height 26
click at [1047, 74] on span "S4203.R0105" at bounding box center [1058, 74] width 60 height 11
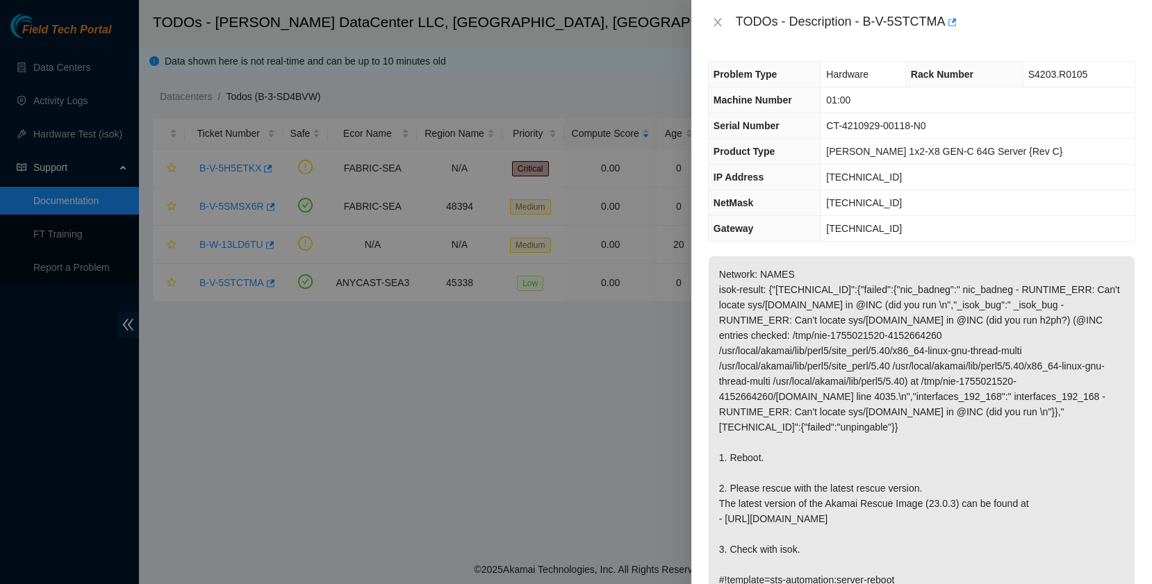
drag, startPoint x: 1047, startPoint y: 74, endPoint x: 1081, endPoint y: 73, distance: 34.0
click at [1081, 73] on span "S4203.R0105" at bounding box center [1058, 74] width 60 height 11
copy span "S4203.R0105"
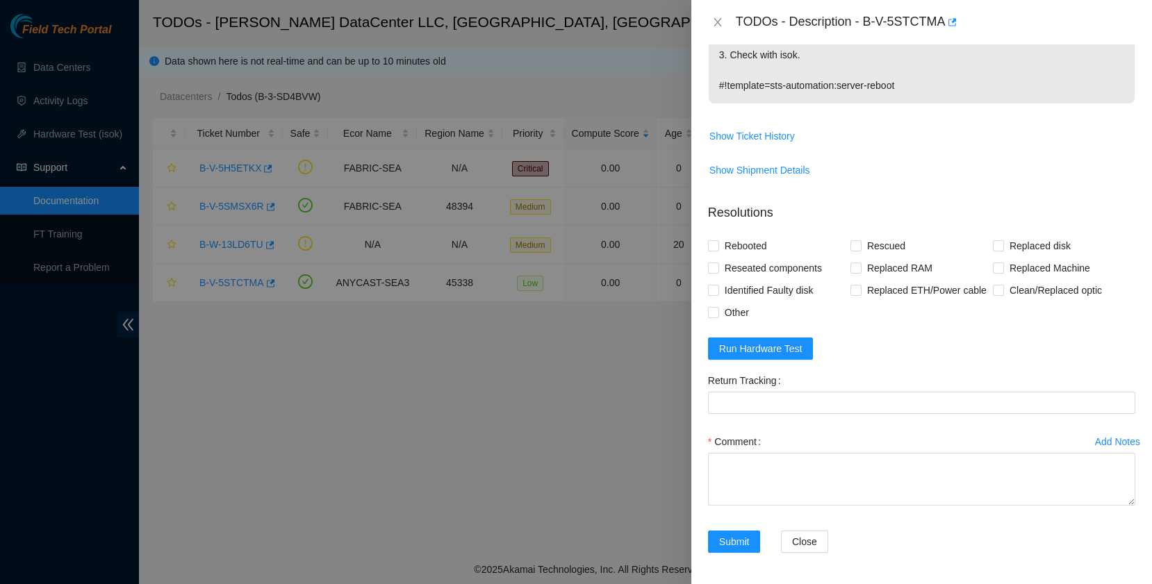
scroll to position [504, 0]
click at [753, 233] on span "Rebooted" at bounding box center [745, 244] width 53 height 22
click at [718, 238] on input "Rebooted" at bounding box center [713, 243] width 10 height 10
checkbox input "true"
click at [864, 233] on span "Rescued" at bounding box center [885, 244] width 49 height 22
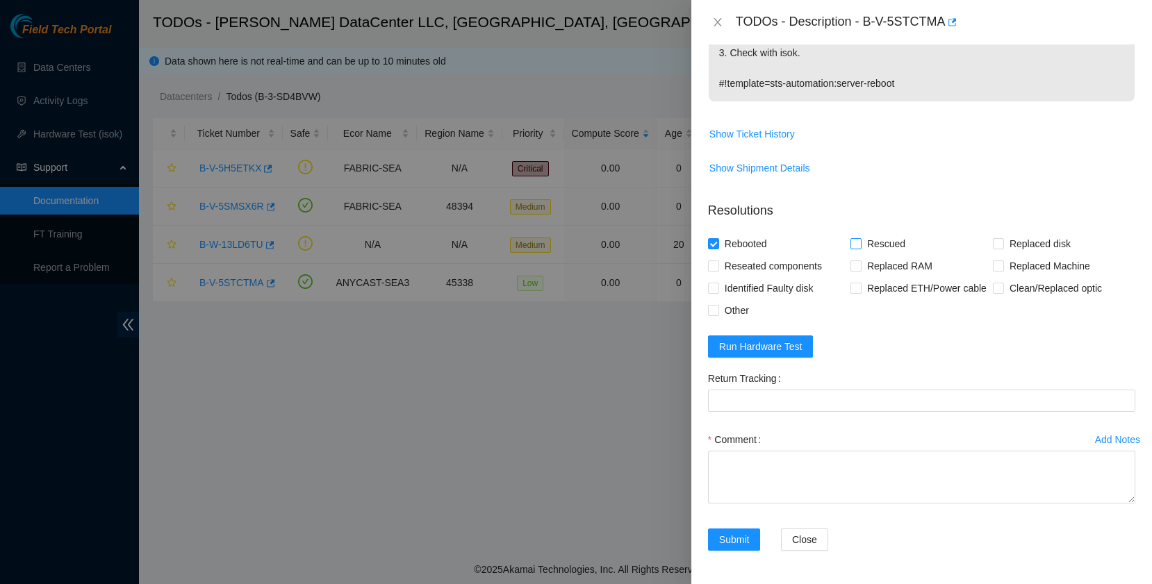
click at [860, 238] on input "Rescued" at bounding box center [855, 243] width 10 height 10
checkbox input "true"
click at [732, 536] on span "Submit" at bounding box center [734, 539] width 31 height 15
click at [757, 341] on span "Run Hardware Test" at bounding box center [760, 346] width 83 height 15
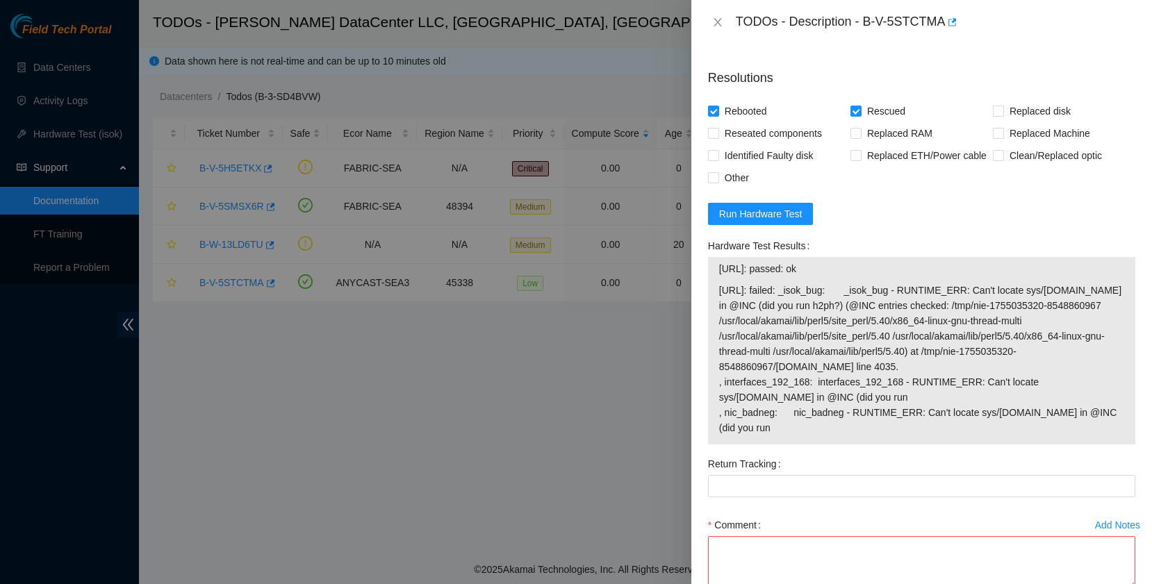
scroll to position [632, 0]
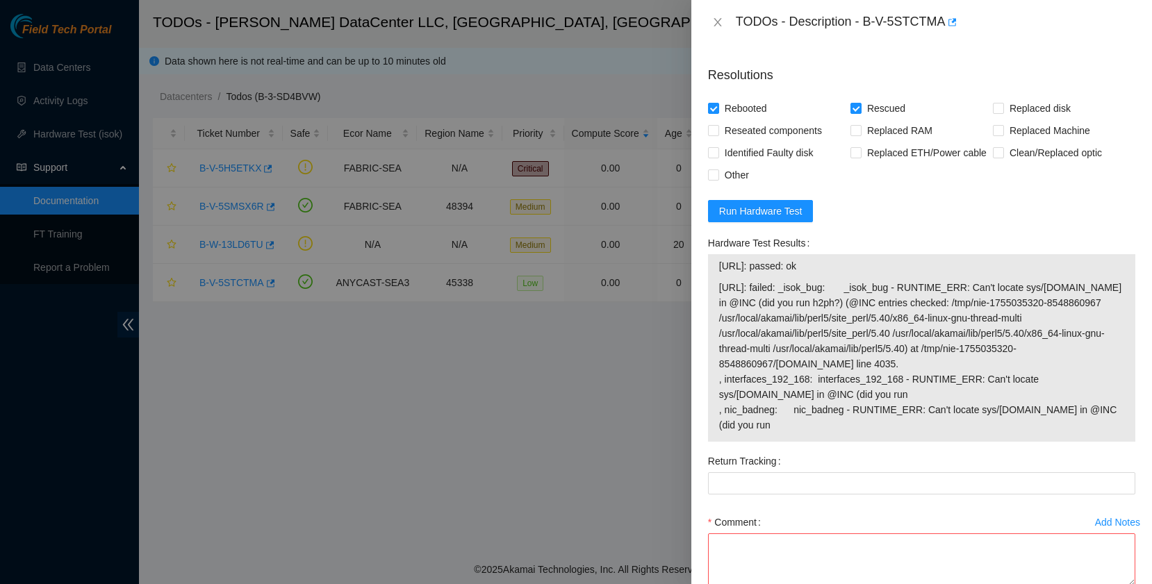
click at [870, 56] on p "Resolutions" at bounding box center [921, 70] width 427 height 30
drag, startPoint x: 864, startPoint y: 17, endPoint x: 948, endPoint y: 19, distance: 83.4
click at [948, 19] on div "TODOs - Description - B-V-5STCTMA" at bounding box center [935, 22] width 399 height 22
copy div "B-V-5STCTMA"
click at [718, 294] on td "[URL]: failed: _isok_bug: _isok_bug - RUNTIME_ERR: Can't locate sys/[DOMAIN_NAM…" at bounding box center [921, 358] width 406 height 159
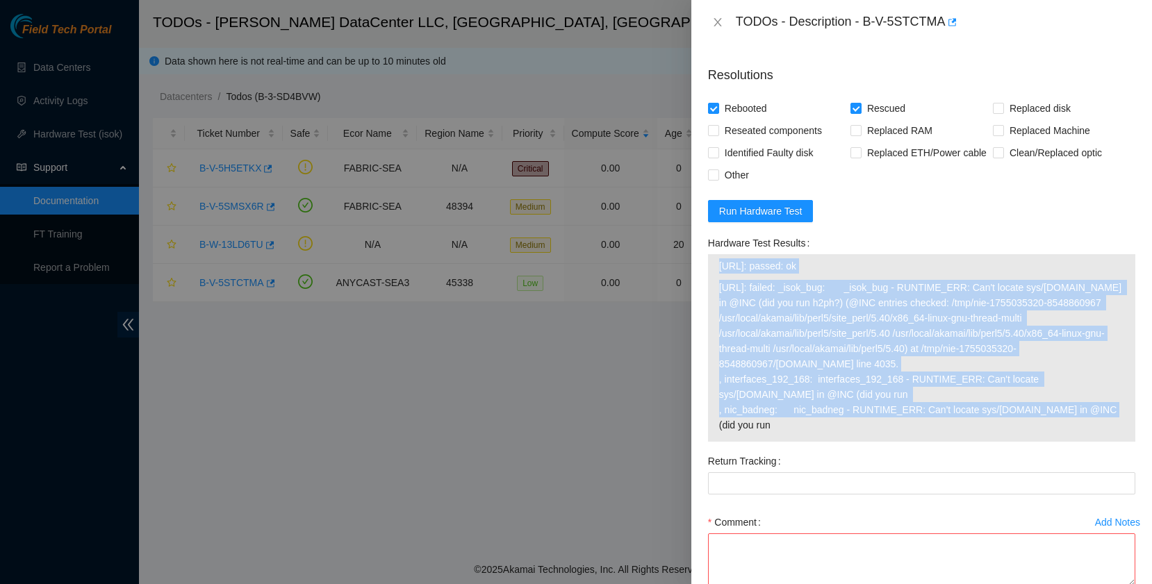
drag, startPoint x: 710, startPoint y: 272, endPoint x: 814, endPoint y: 438, distance: 195.5
click at [814, 438] on div "[URL]: passed: ok [URL]: failed: _isok_bug: _isok_bug - RUNTIME_ERR: Can't loca…" at bounding box center [921, 348] width 427 height 188
copy tbody "[URL]: passed: ok [URL]: failed: _isok_bug: _isok_bug - RUNTIME_ERR: Can't loca…"
click at [880, 371] on span "[URL]: failed: _isok_bug: _isok_bug - RUNTIME_ERR: Can't locate sys/[DOMAIN_NAM…" at bounding box center [921, 356] width 405 height 153
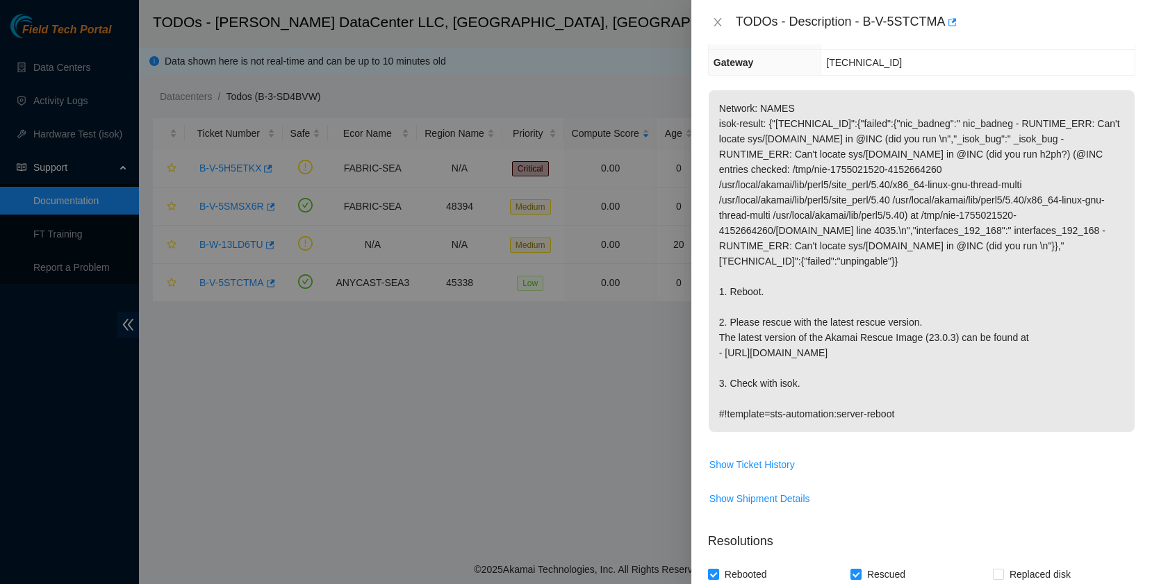
scroll to position [0, 0]
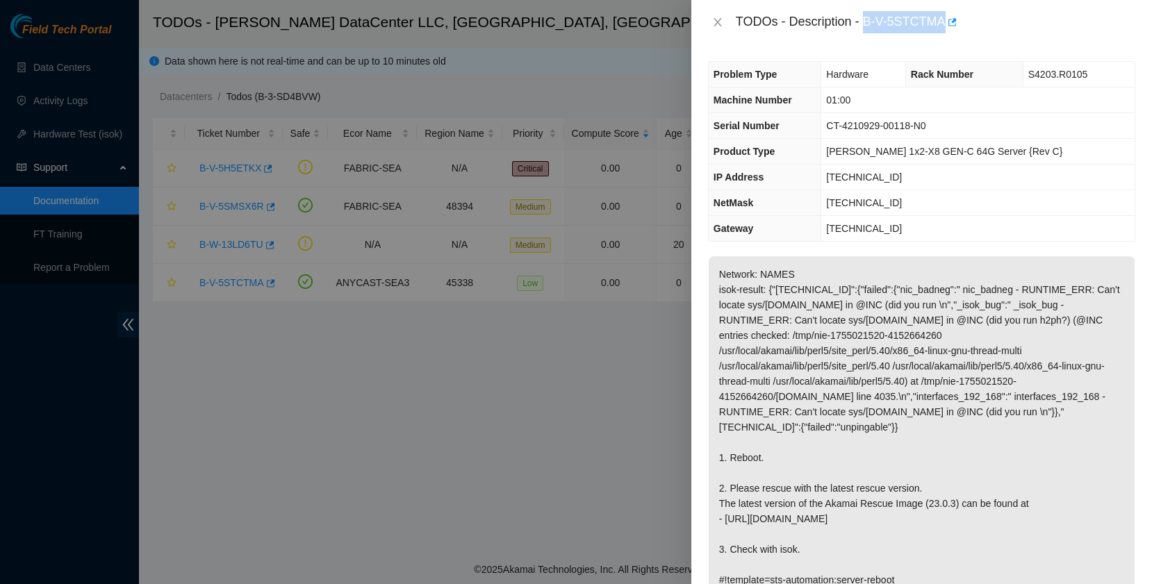
drag, startPoint x: 861, startPoint y: 21, endPoint x: 944, endPoint y: 22, distance: 82.7
click at [944, 22] on div "TODOs - Description - B-V-5STCTMA" at bounding box center [935, 22] width 399 height 22
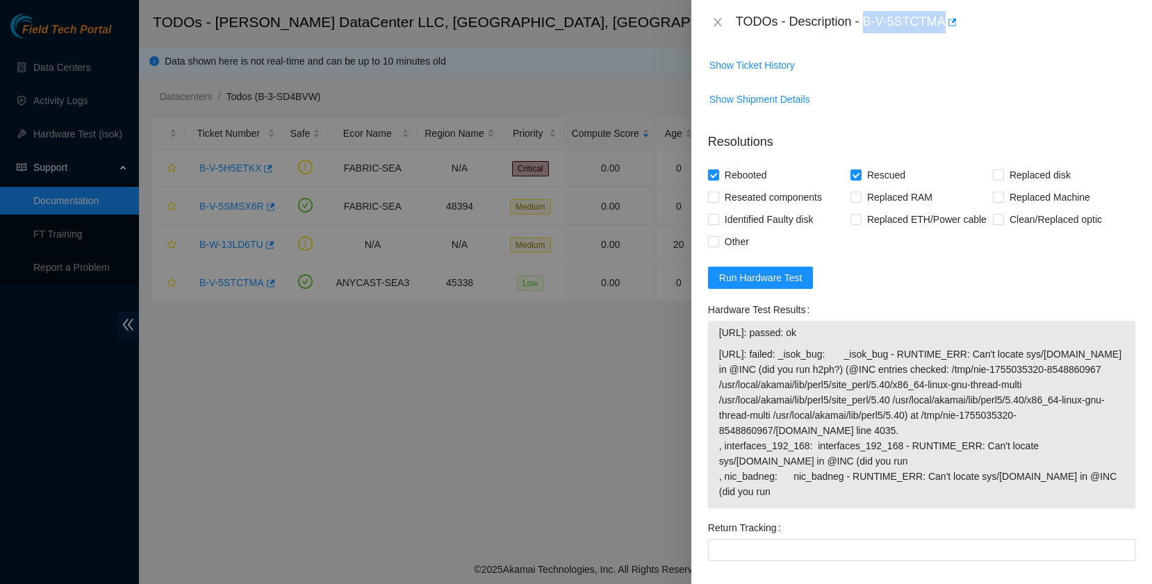
scroll to position [497, 0]
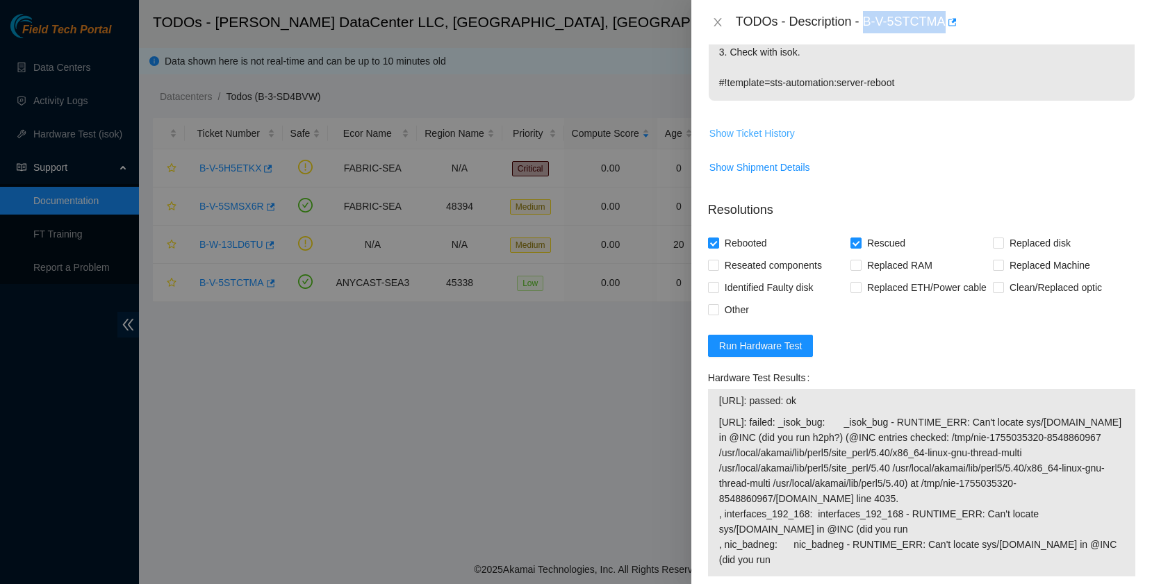
click at [768, 126] on span "Show Ticket History" at bounding box center [751, 133] width 85 height 15
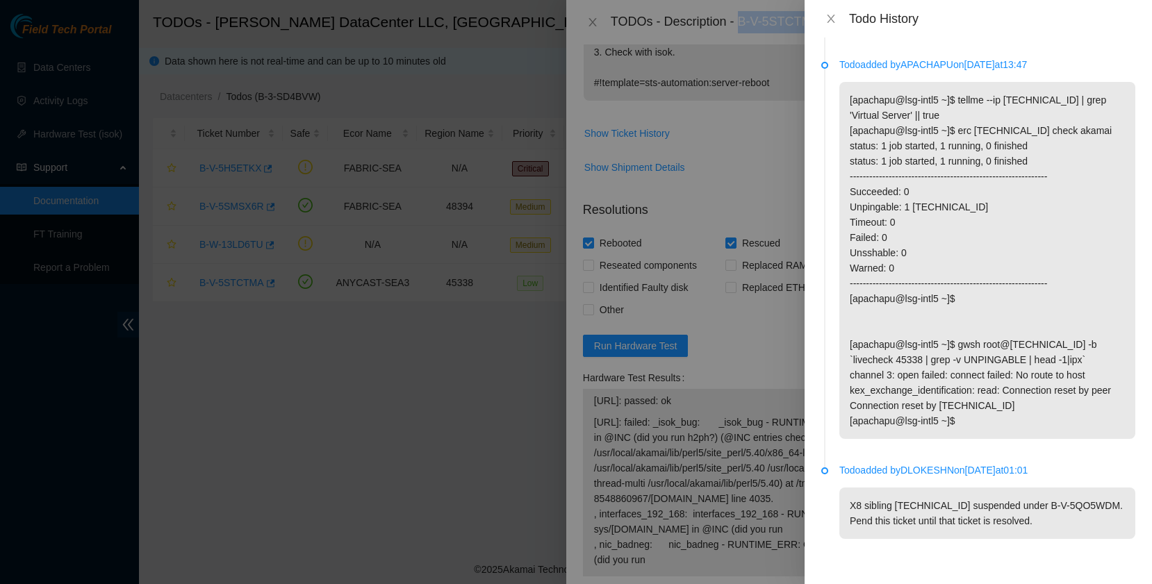
scroll to position [0, 0]
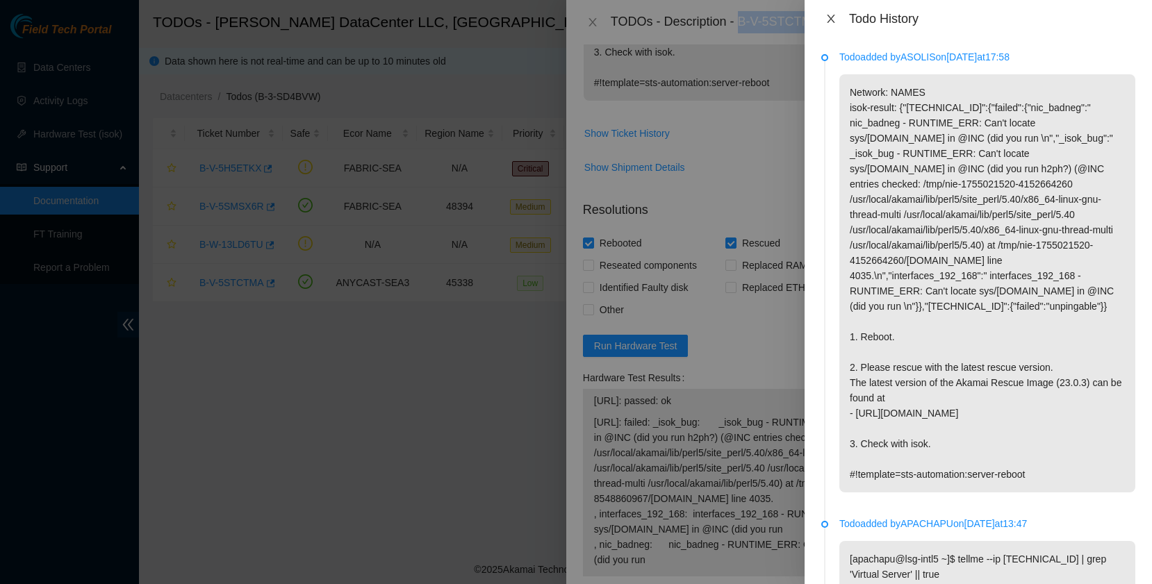
click at [833, 18] on icon "close" at bounding box center [830, 18] width 11 height 11
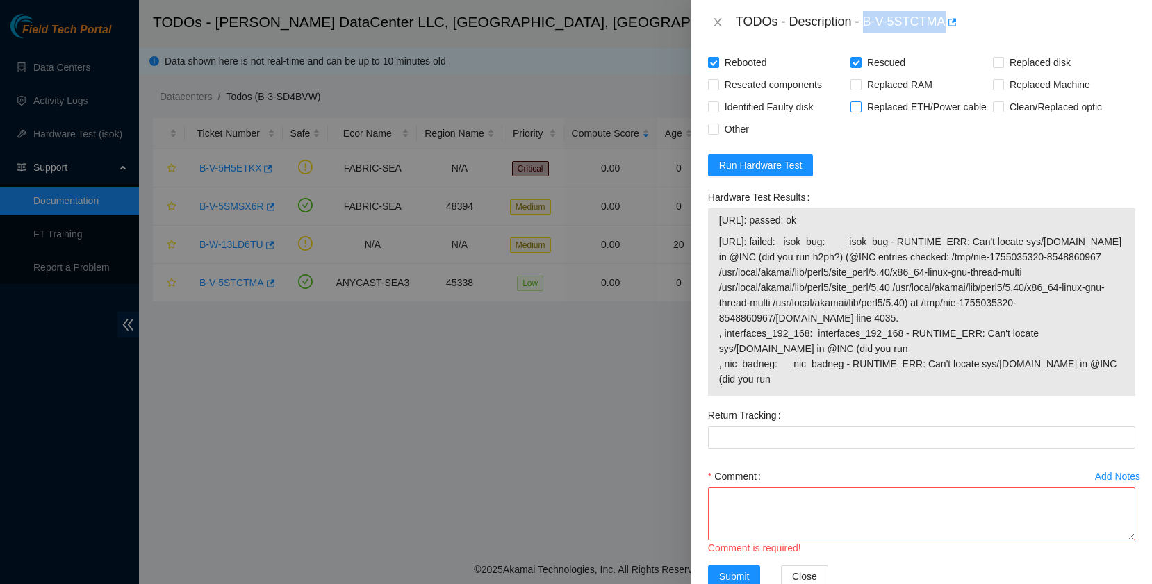
scroll to position [722, 0]
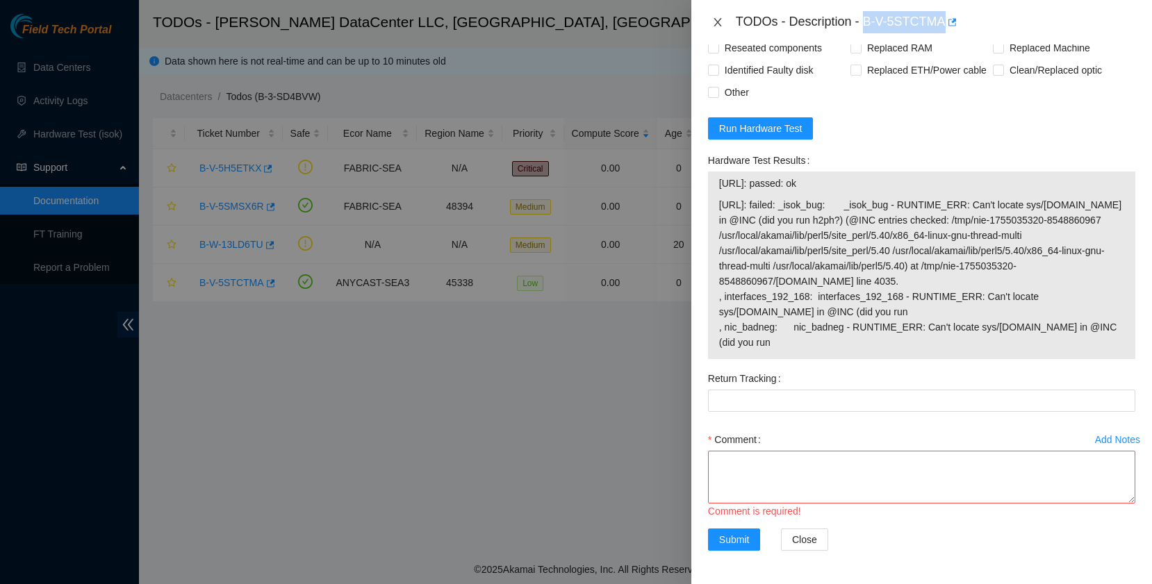
click at [717, 22] on icon "close" at bounding box center [718, 22] width 8 height 8
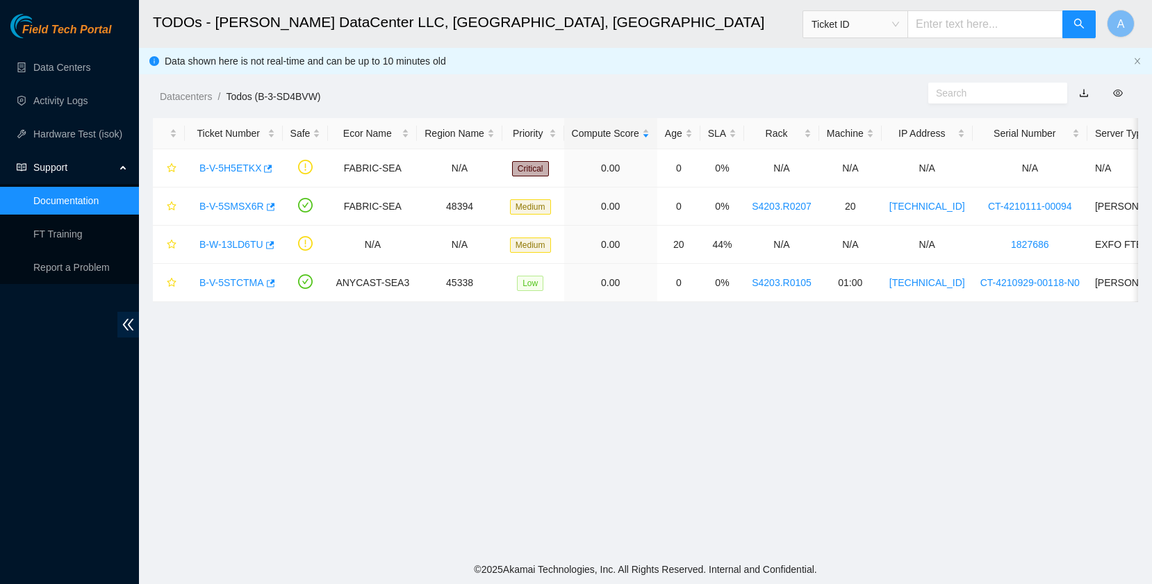
scroll to position [297, 0]
click at [240, 203] on link "B-V-5SMSX6R" at bounding box center [231, 206] width 65 height 11
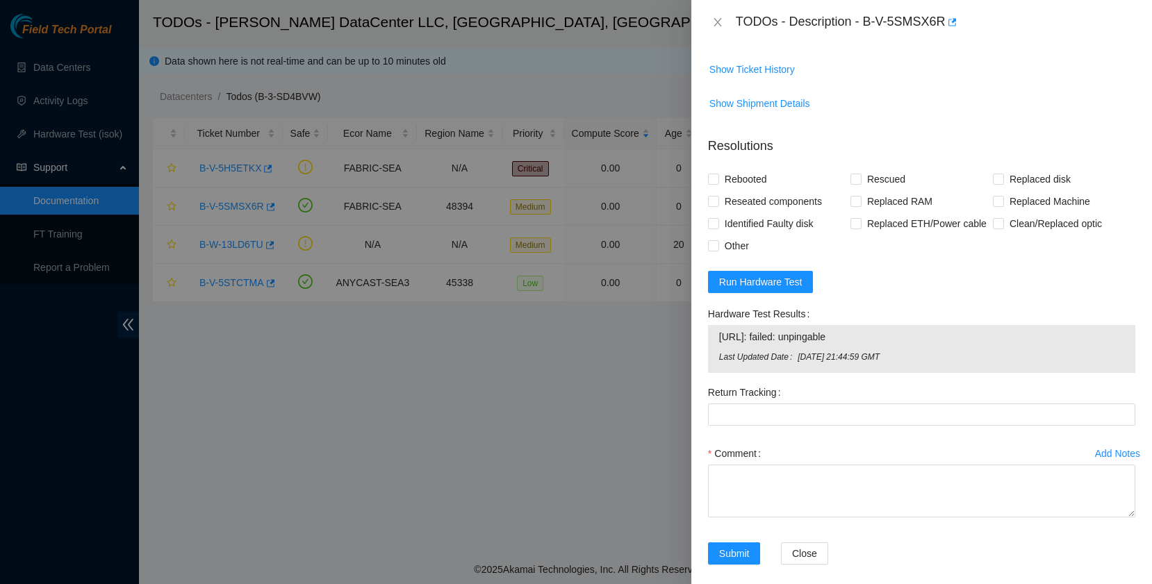
scroll to position [599, 0]
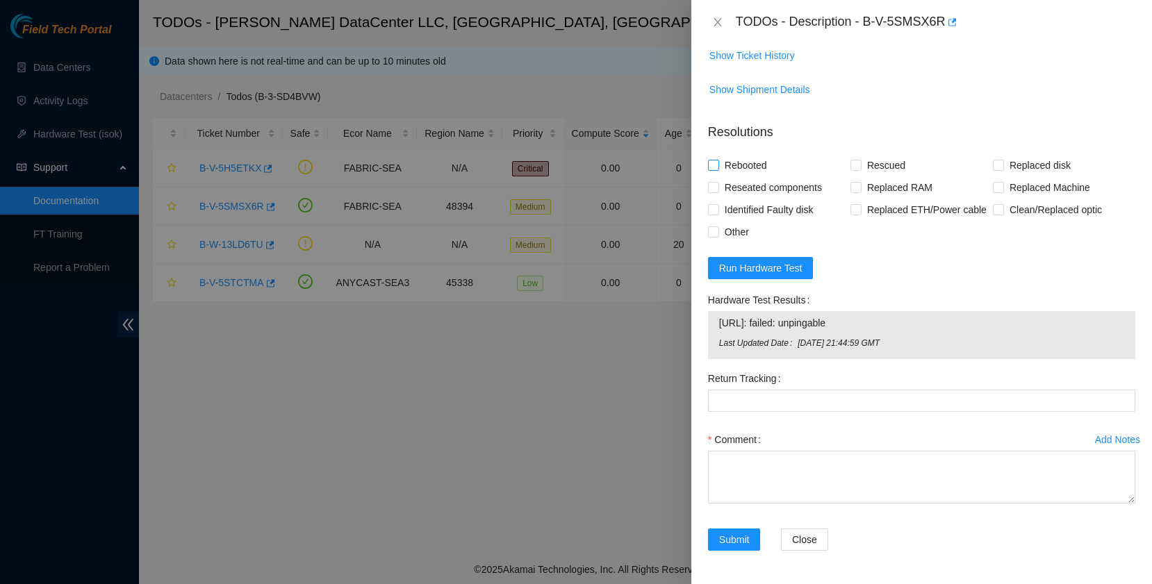
click at [755, 154] on span "Rebooted" at bounding box center [745, 165] width 53 height 22
click at [718, 160] on input "Rebooted" at bounding box center [713, 165] width 10 height 10
checkbox input "true"
click at [864, 154] on span "Rescued" at bounding box center [885, 165] width 49 height 22
click at [860, 160] on input "Rescued" at bounding box center [855, 165] width 10 height 10
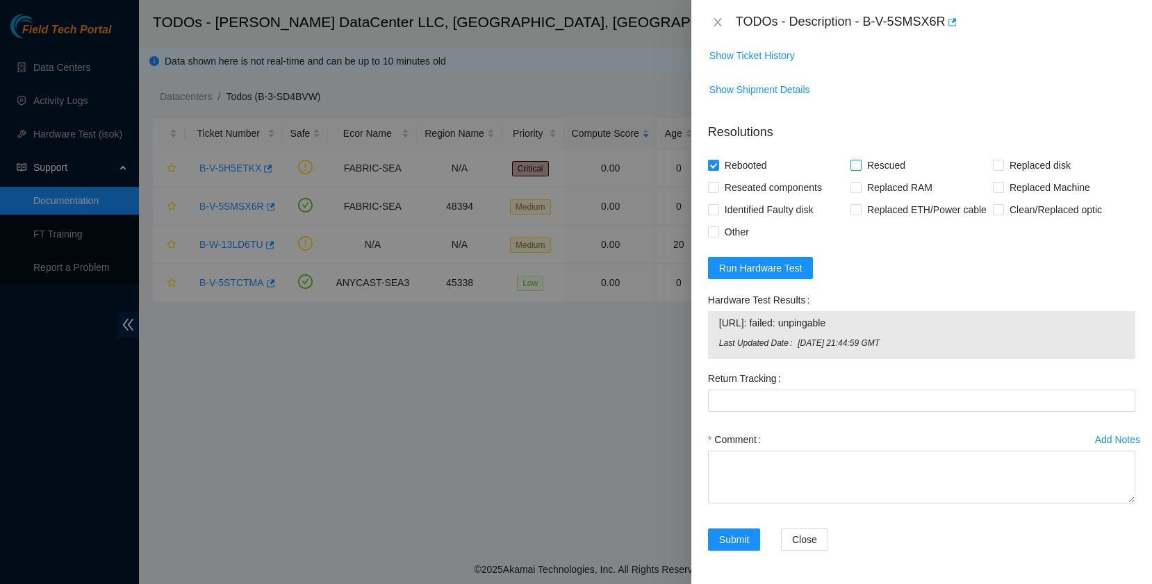
checkbox input "true"
click at [765, 270] on span "Run Hardware Test" at bounding box center [760, 268] width 83 height 15
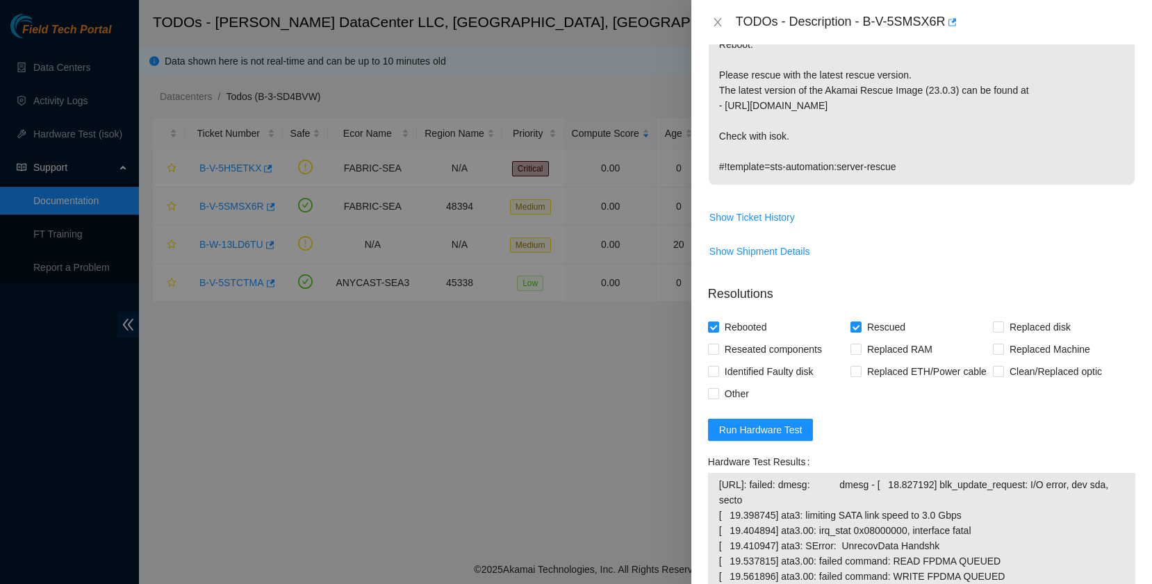
scroll to position [472, 0]
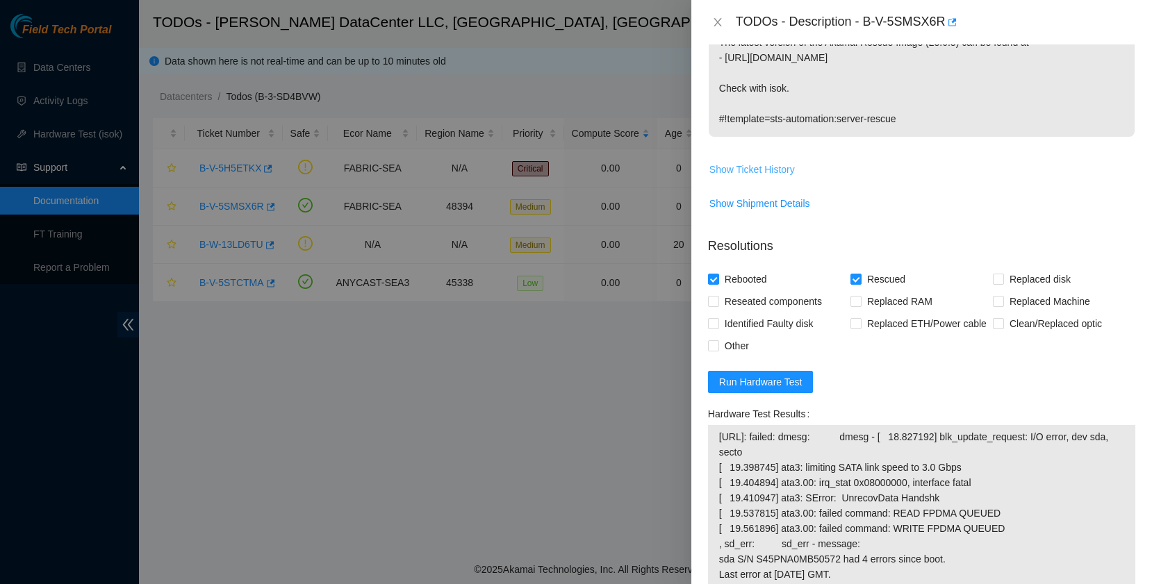
click at [774, 170] on span "Show Ticket History" at bounding box center [751, 169] width 85 height 15
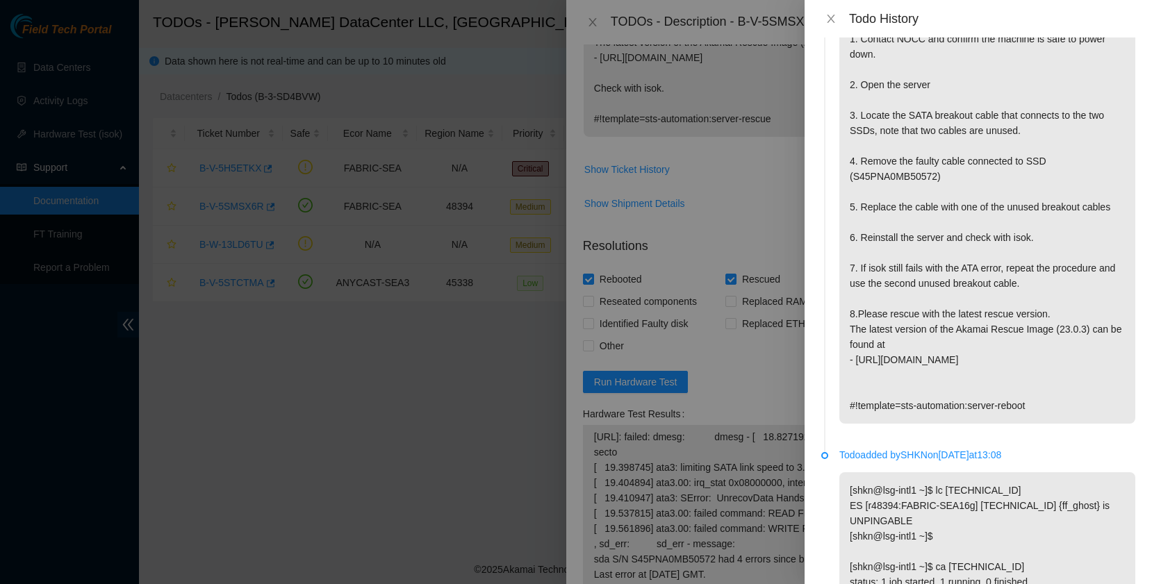
scroll to position [0, 0]
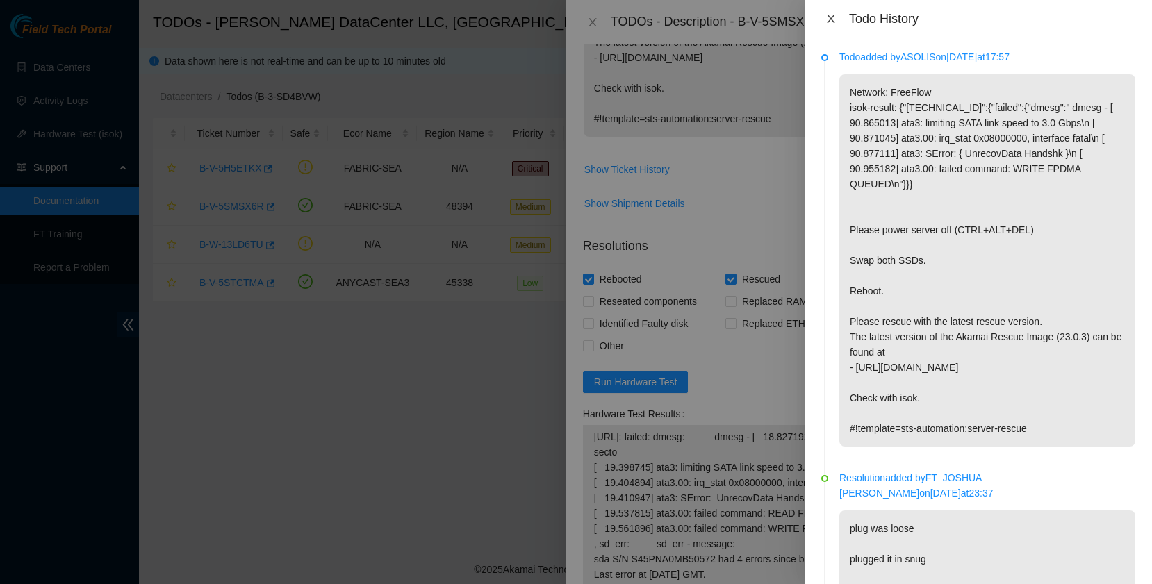
click at [832, 21] on icon "close" at bounding box center [830, 18] width 11 height 11
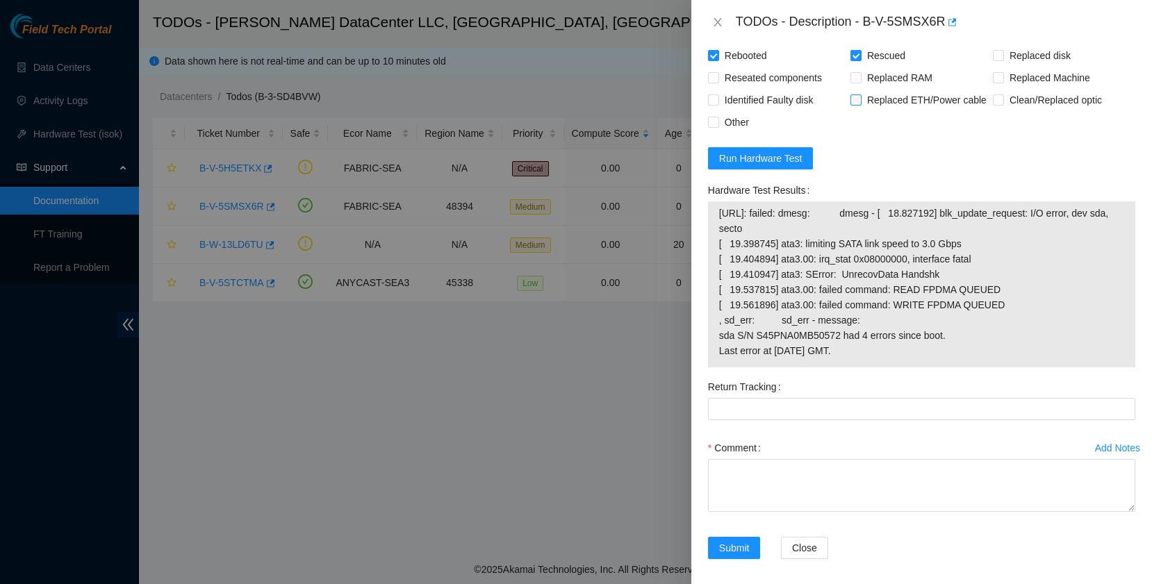
scroll to position [699, 0]
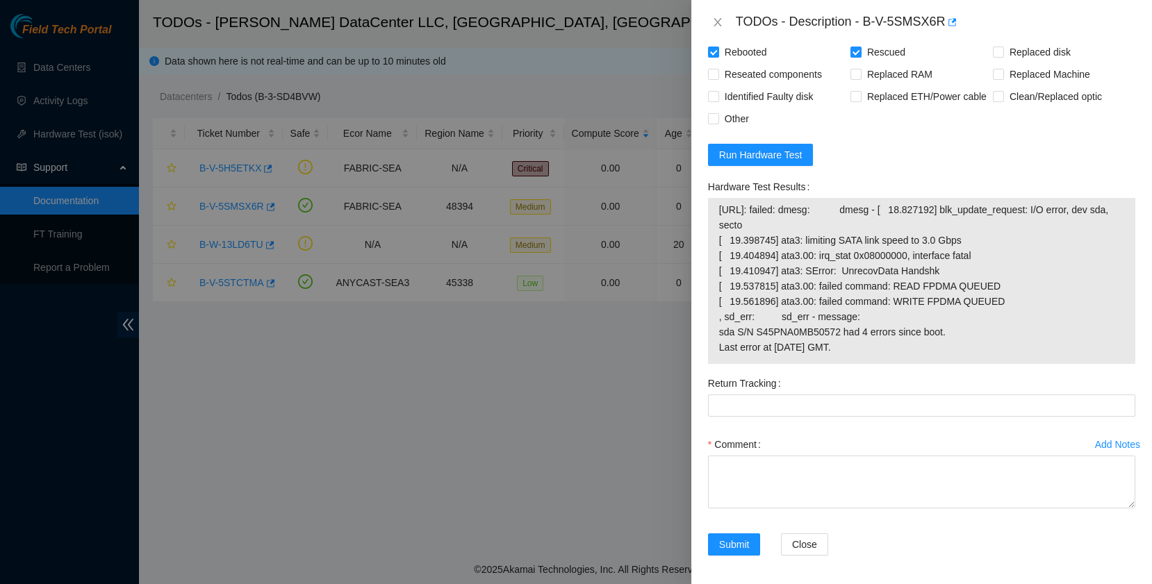
click at [924, 355] on span "[URL]: failed: dmesg: dmesg - [ 18.827192] blk_update_request: I/O error, dev s…" at bounding box center [921, 278] width 405 height 153
drag, startPoint x: 932, startPoint y: 365, endPoint x: 709, endPoint y: 229, distance: 261.1
click at [709, 229] on div "[URL]: failed: dmesg: dmesg - [ 18.827192] blk_update_request: I/O error, dev s…" at bounding box center [921, 281] width 427 height 166
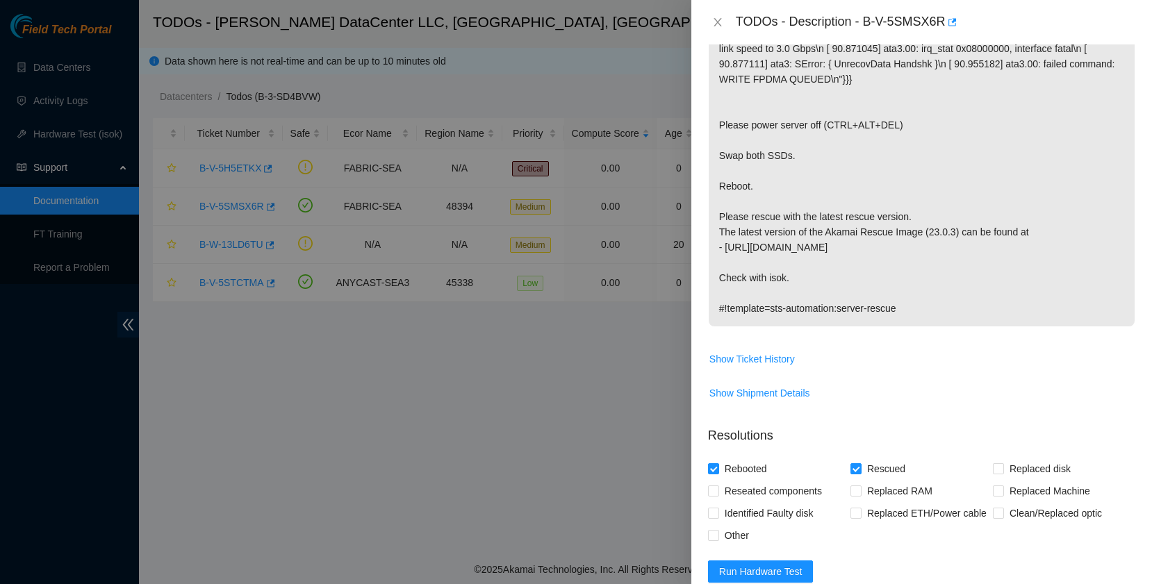
scroll to position [726, 0]
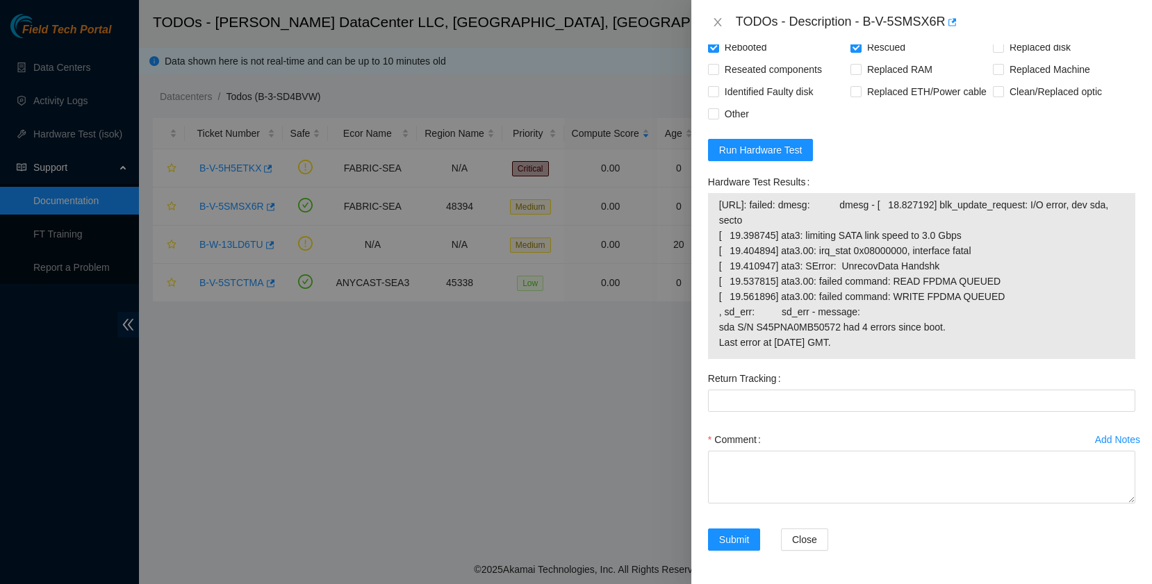
click at [940, 365] on div "Hardware Test Results [URL]: failed: dmesg: dmesg - [ 18.827192] blk_update_req…" at bounding box center [921, 269] width 438 height 197
click at [716, 22] on icon "close" at bounding box center [717, 22] width 11 height 11
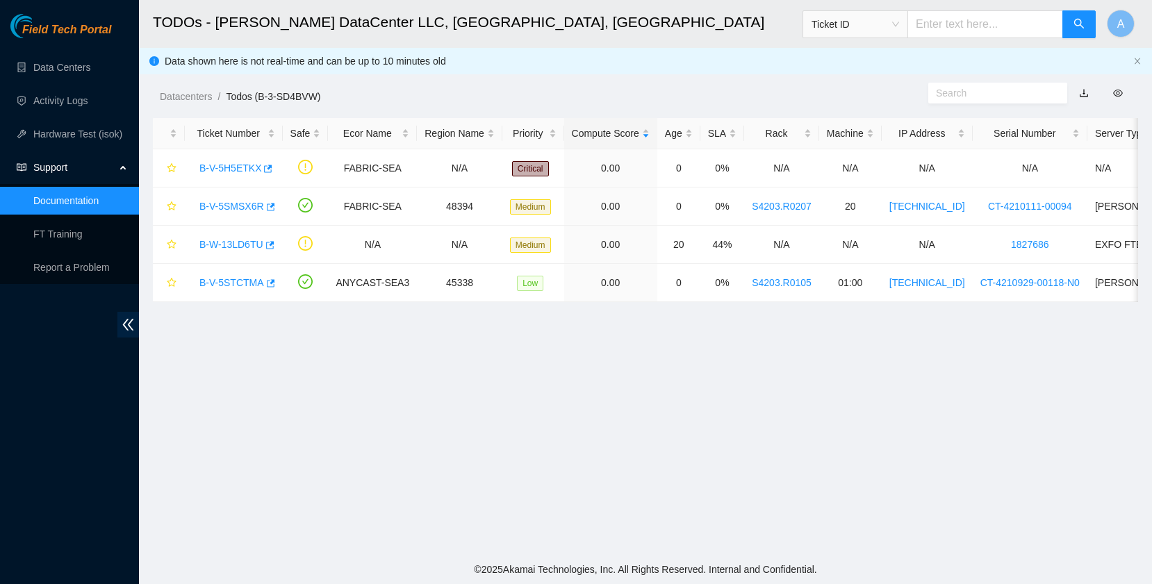
scroll to position [297, 0]
drag, startPoint x: 192, startPoint y: 204, endPoint x: 267, endPoint y: 212, distance: 76.1
click at [267, 212] on td "B-V-5SMSX6R" at bounding box center [234, 207] width 98 height 38
click at [251, 206] on link "B-V-5SMSX6R" at bounding box center [231, 206] width 65 height 11
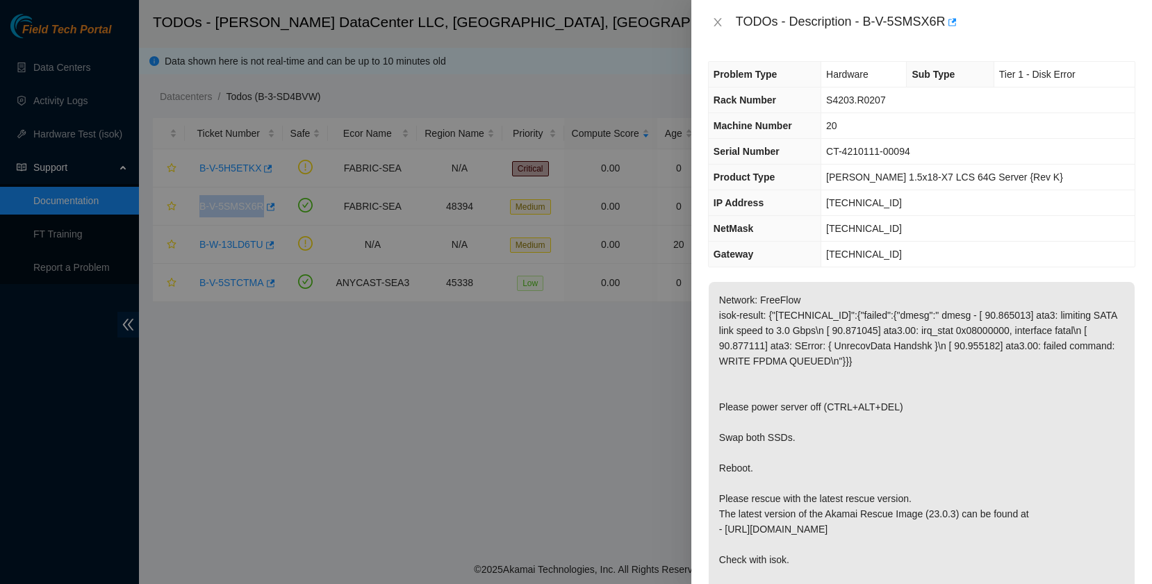
scroll to position [745, 0]
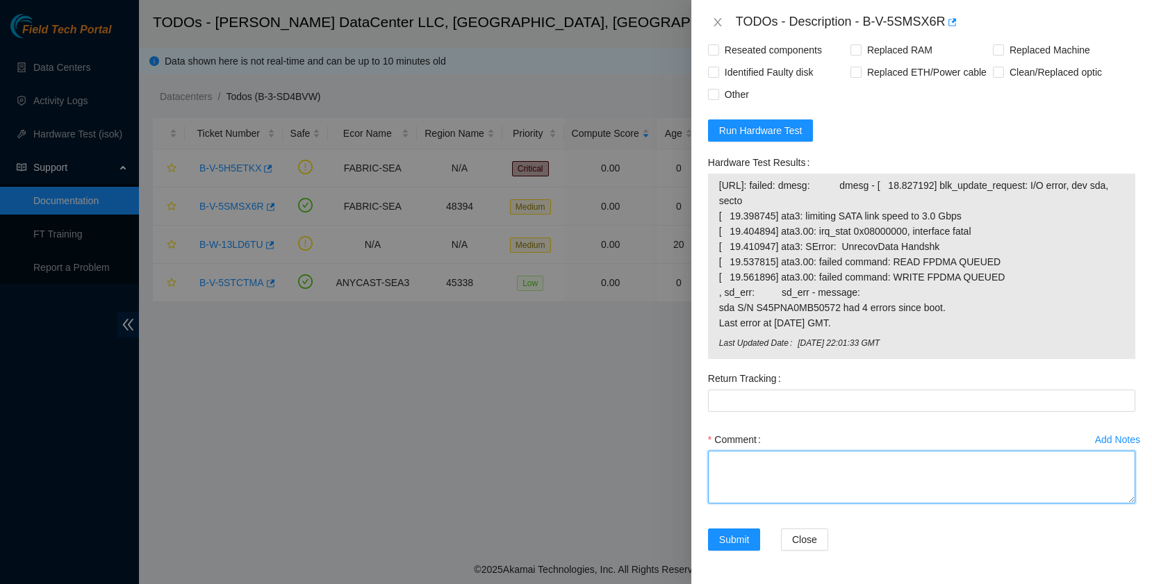
click at [806, 470] on textarea "Comment" at bounding box center [921, 477] width 427 height 53
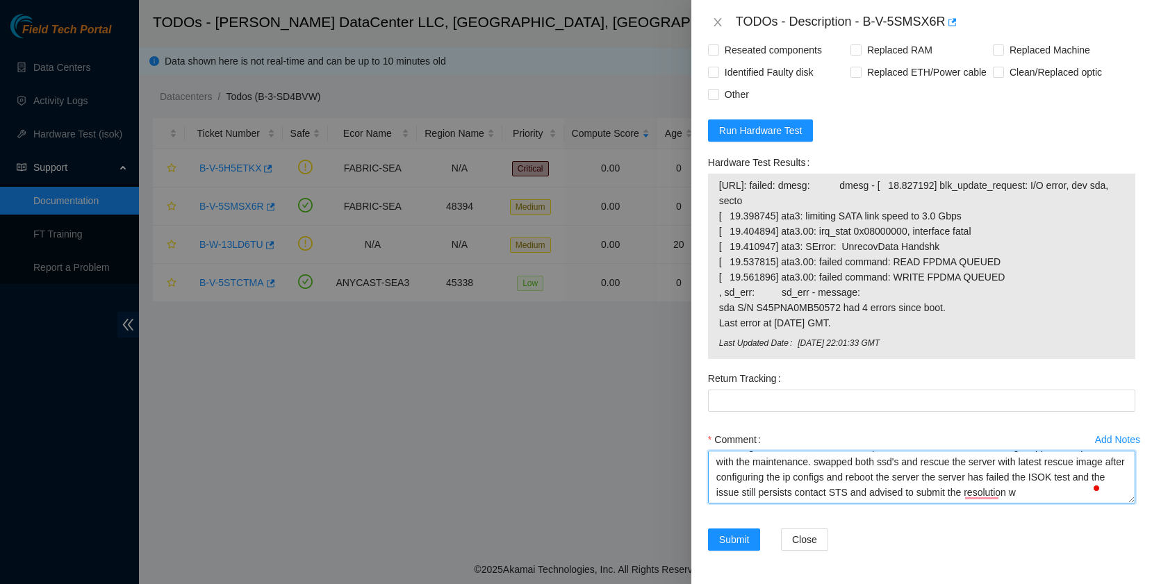
scroll to position [26, 0]
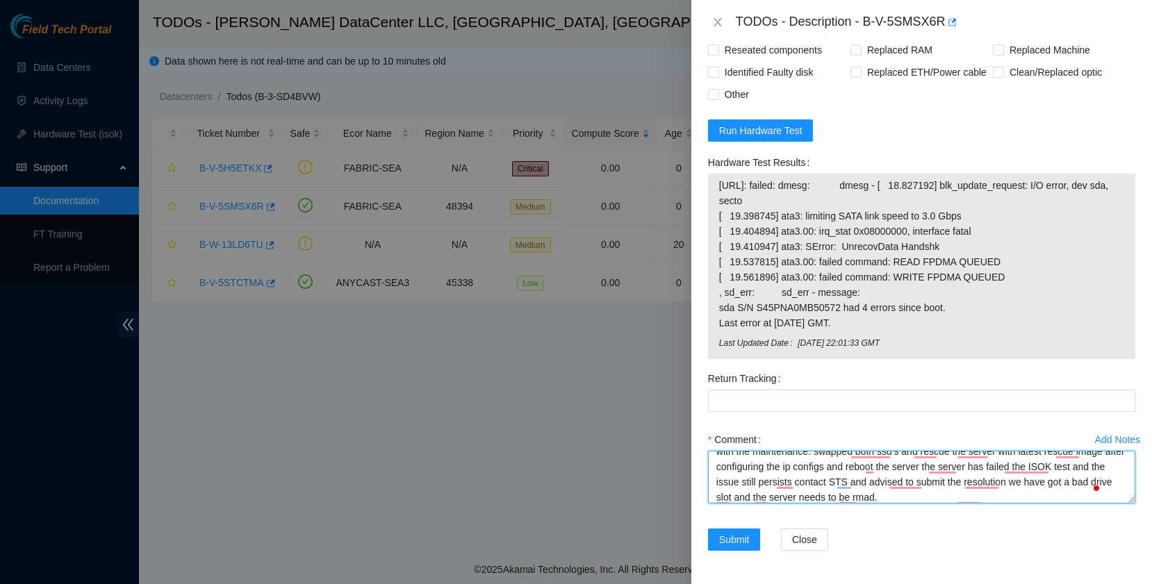
type textarea "following the standard maintenance procedure contacted NOCC and got approval to…"
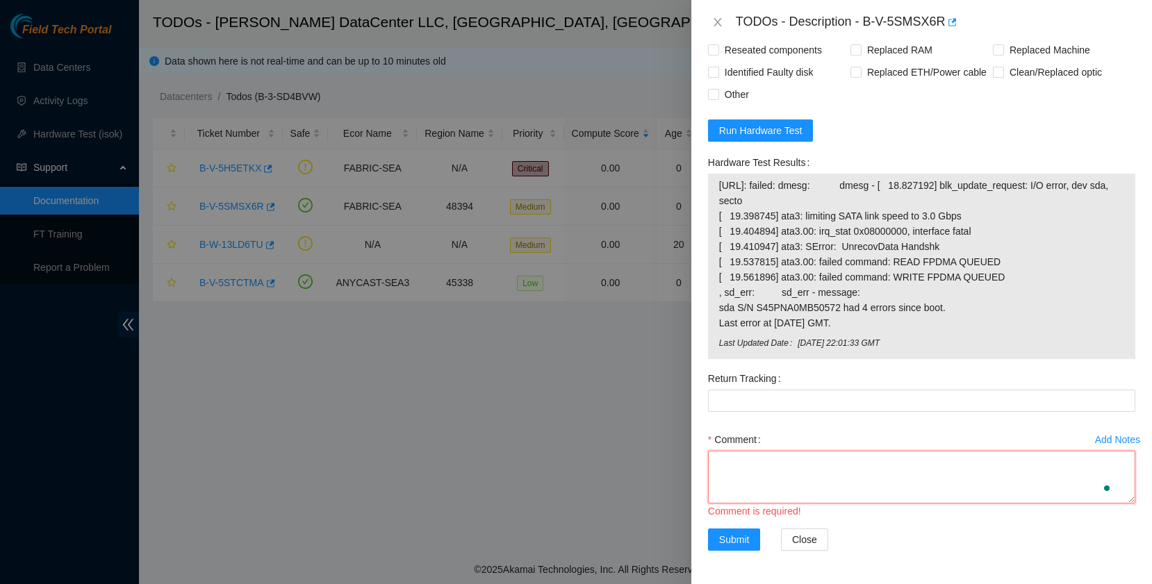
scroll to position [0, 0]
paste textarea "Following standard maintenance procedures, I contacted NOCC and received approv…"
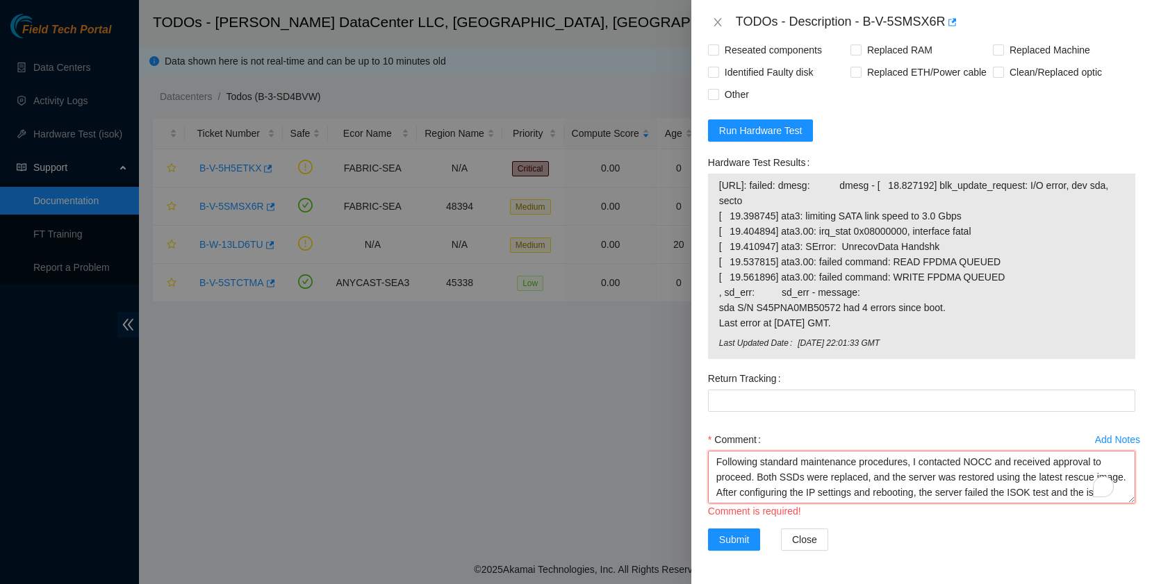
scroll to position [41, 0]
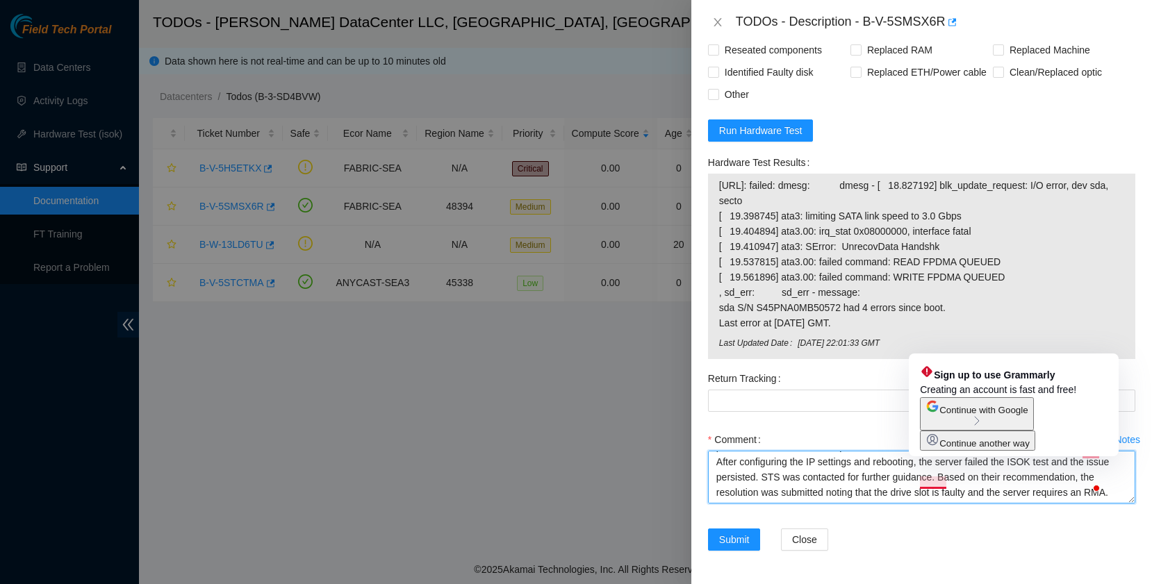
click at [917, 485] on textarea "Following standard maintenance procedures, I contacted NOCC and received approv…" at bounding box center [921, 477] width 427 height 53
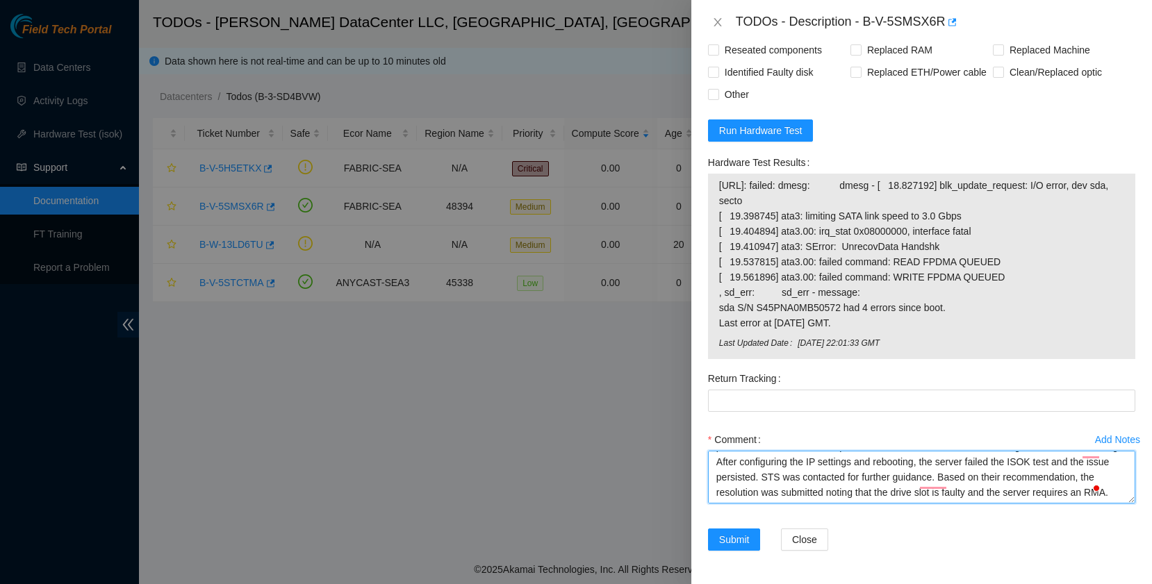
drag, startPoint x: 794, startPoint y: 484, endPoint x: 963, endPoint y: 486, distance: 168.8
click at [963, 486] on textarea "Following standard maintenance procedures, I contacted NOCC and received approv…" at bounding box center [921, 477] width 427 height 53
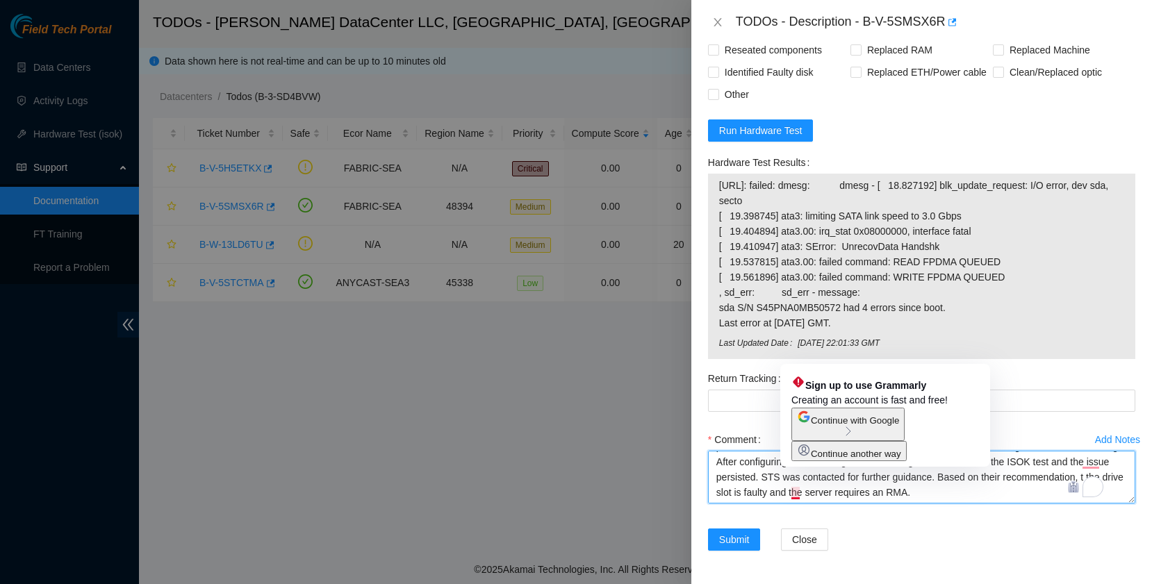
click at [796, 493] on textarea "Following standard maintenance procedures, I contacted NOCC and received approv…" at bounding box center [921, 477] width 427 height 53
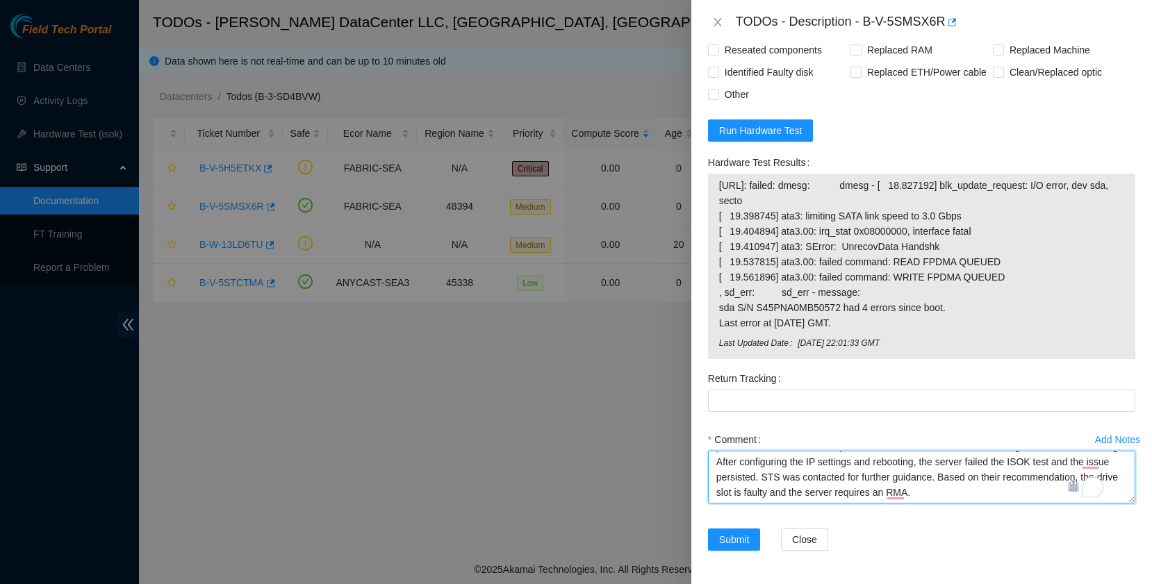
click at [1041, 497] on textarea "Following standard maintenance procedures, I contacted NOCC and received approv…" at bounding box center [921, 477] width 427 height 53
type textarea "Following standard maintenance procedures, I contacted NOCC and received approv…"
click at [748, 547] on span "Submit" at bounding box center [734, 539] width 31 height 15
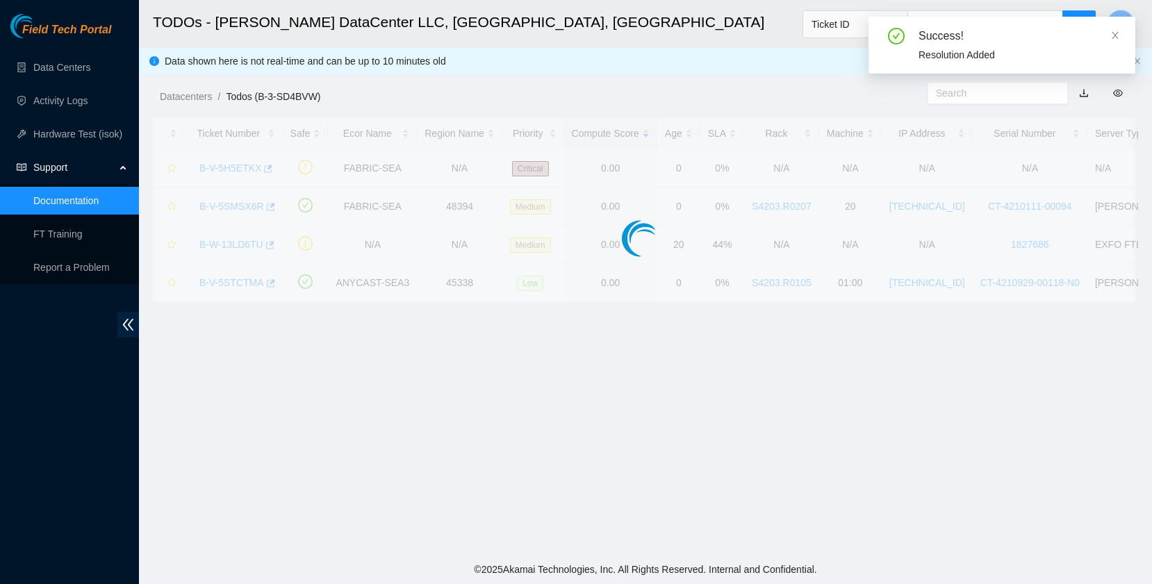
scroll to position [288, 0]
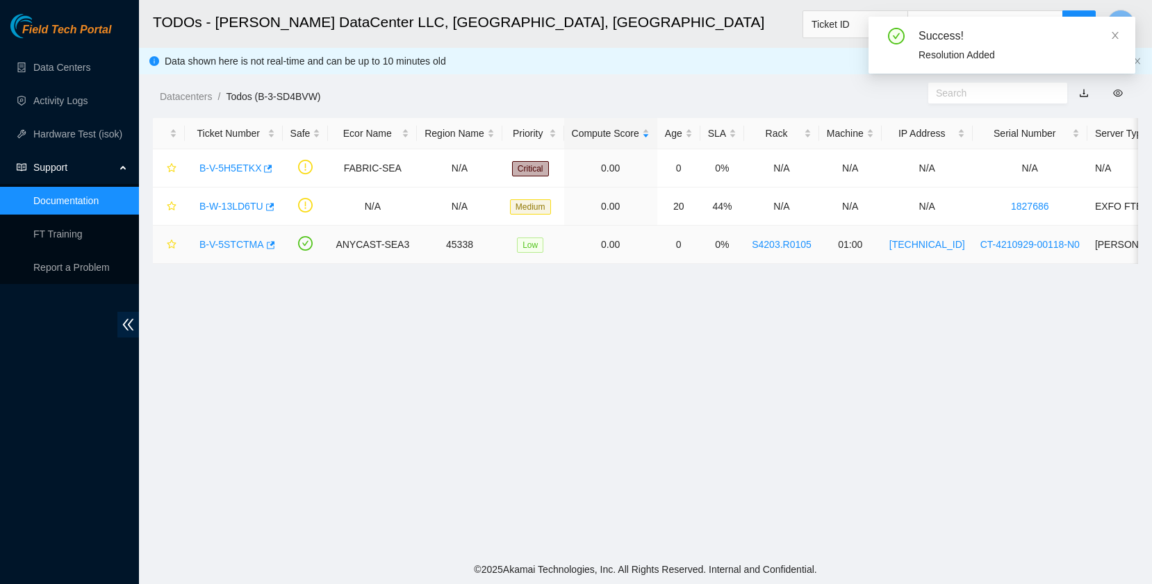
click at [231, 241] on link "B-V-5STCTMA" at bounding box center [231, 244] width 65 height 11
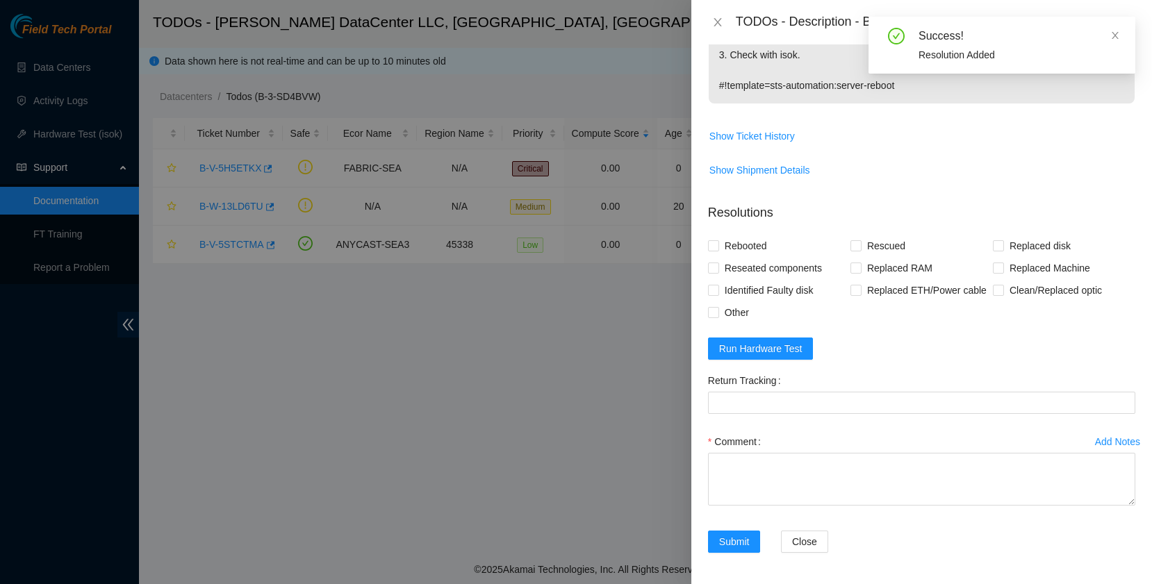
scroll to position [732, 0]
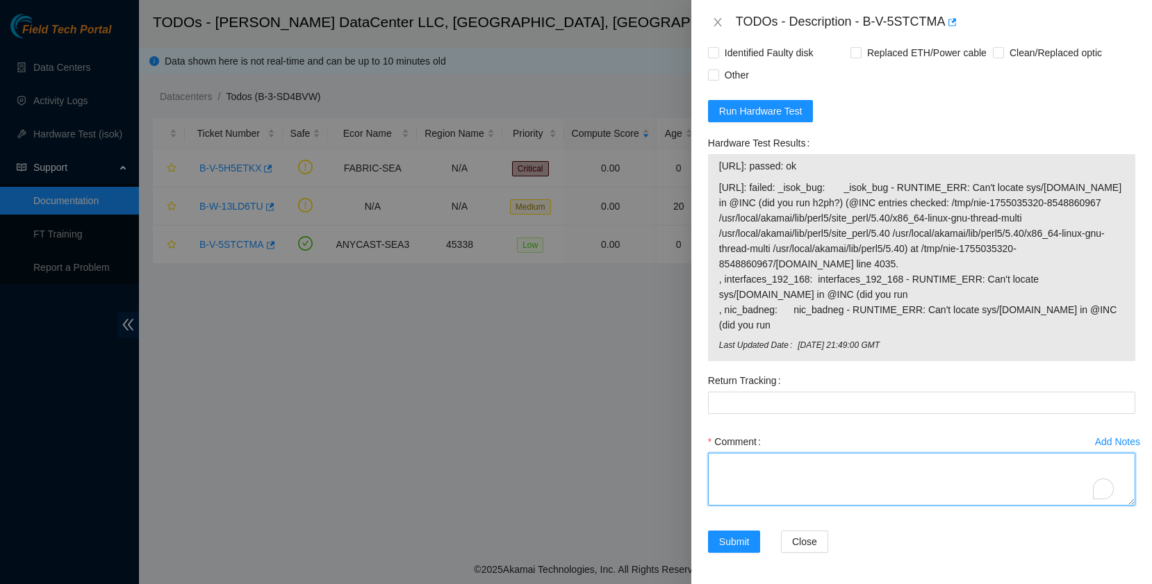
click at [747, 477] on textarea "Comment" at bounding box center [921, 479] width 427 height 53
paste textarea "Following standard maintenance procedures, I contacted NOCC and received approv…"
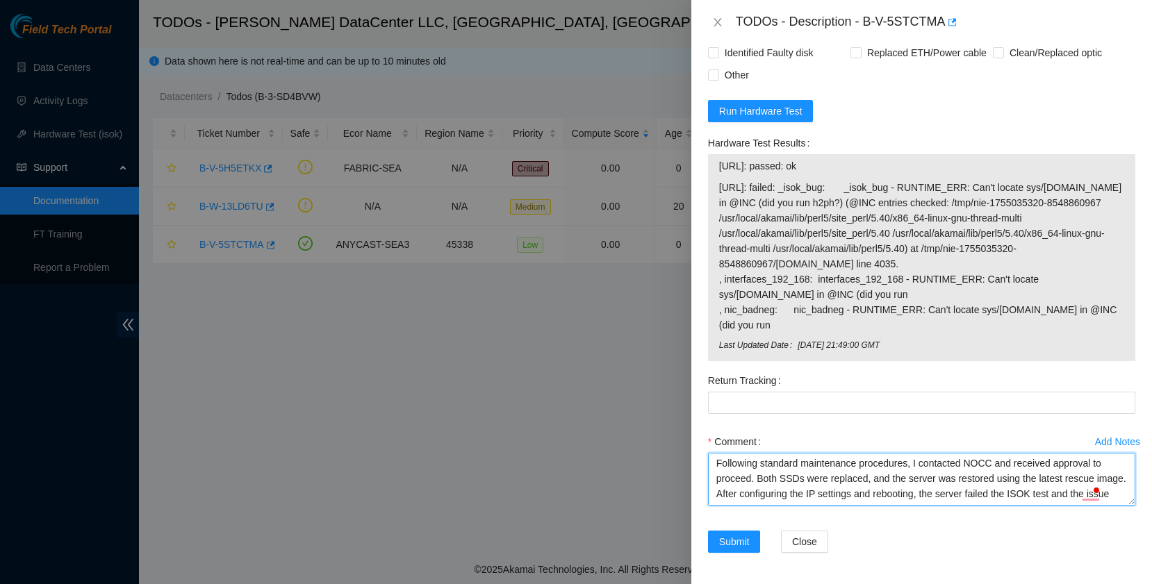
scroll to position [0, 0]
drag, startPoint x: 834, startPoint y: 508, endPoint x: 752, endPoint y: 493, distance: 83.4
click at [752, 493] on textarea "Following standard maintenance procedures, I contacted NOCC and received approv…" at bounding box center [921, 479] width 427 height 53
click at [758, 491] on textarea "Following standard maintenance procedures, I contacted NOCC and received approv…" at bounding box center [921, 479] width 427 height 53
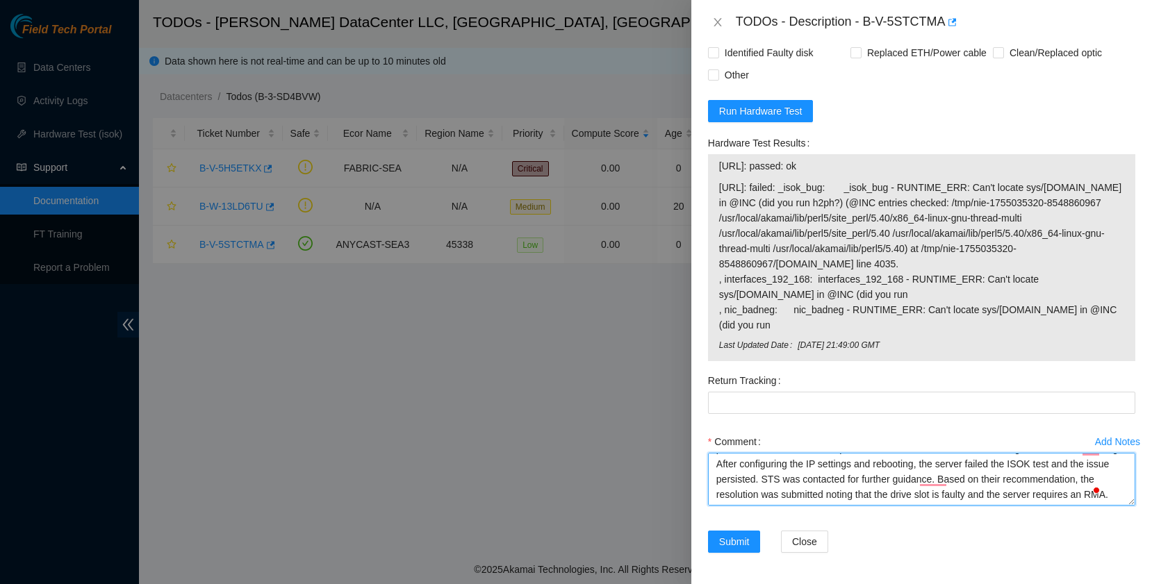
drag, startPoint x: 758, startPoint y: 491, endPoint x: 845, endPoint y: 554, distance: 107.4
click at [845, 554] on form "Resolutions Rebooted Rescued Replaced disk Reseated components Replaced RAM Rep…" at bounding box center [921, 262] width 427 height 615
type textarea "Following standard maintenance procedures, I contacted NOCC and received approv…"
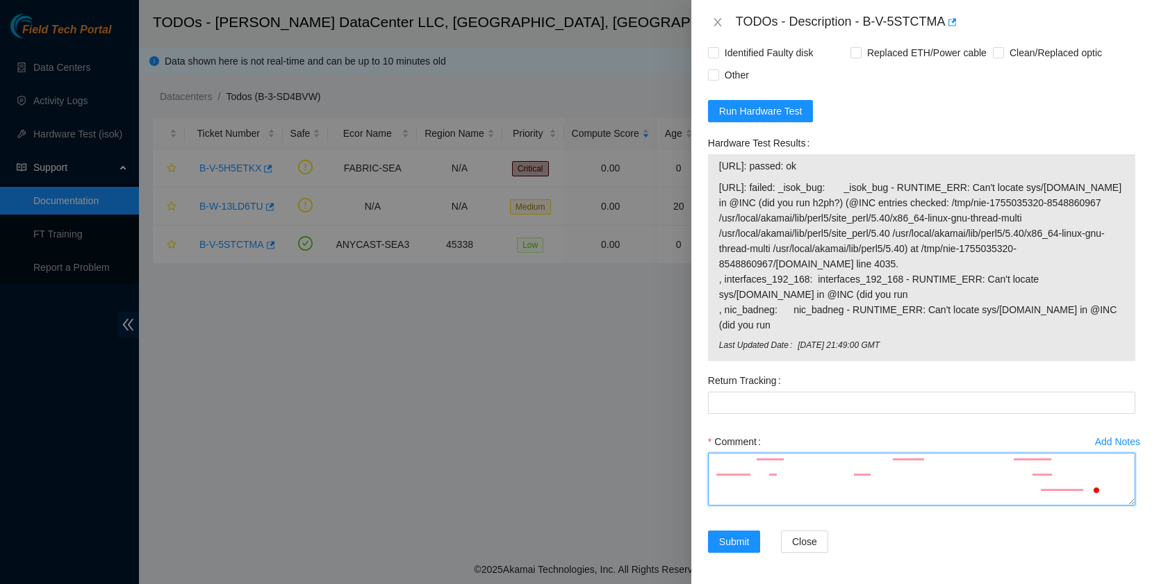
scroll to position [0, 0]
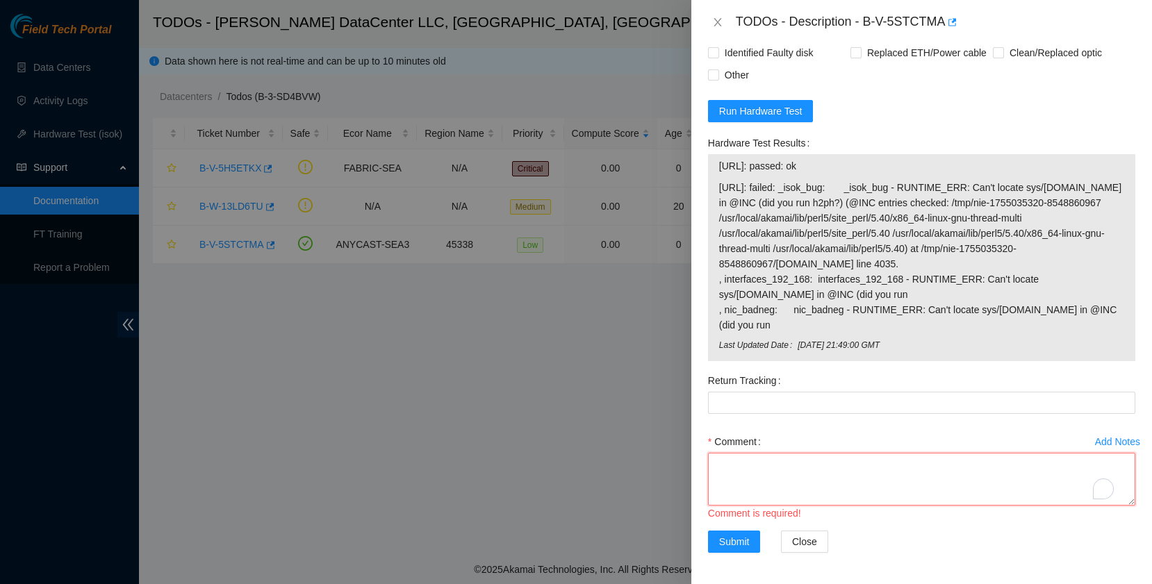
paste textarea "Following standard maintenance procedures, I contacted NOCC and received approv…"
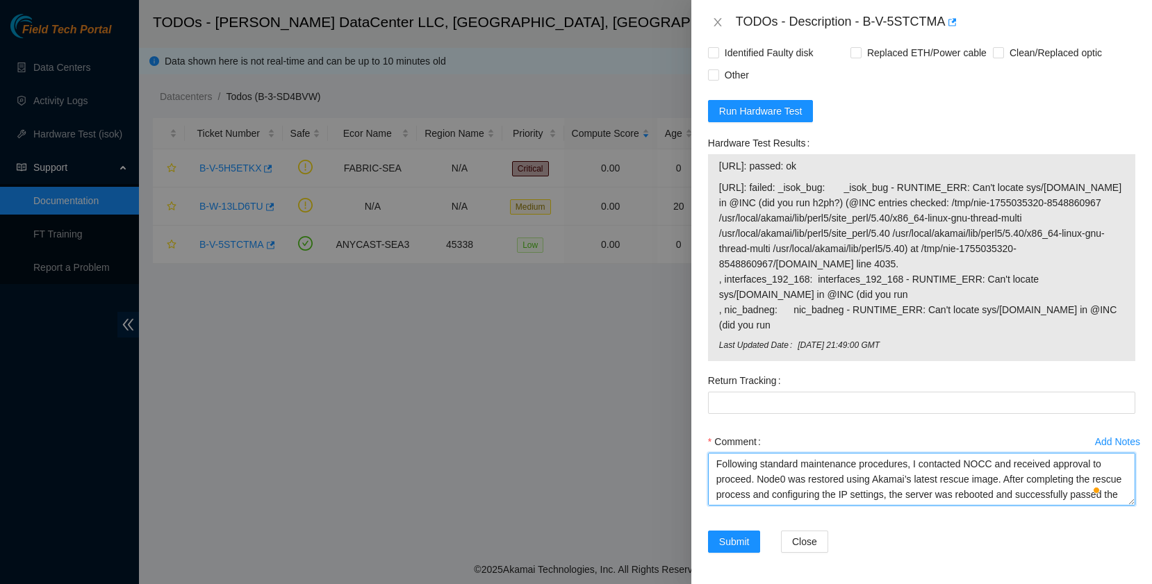
click at [846, 493] on textarea "Following standard maintenance procedures, I contacted NOCC and received approv…" at bounding box center [921, 479] width 427 height 53
drag, startPoint x: 780, startPoint y: 506, endPoint x: 716, endPoint y: 443, distance: 89.9
click at [716, 443] on div "Comment Following standard maintenance procedures, I contacted NOCC and receive…" at bounding box center [921, 472] width 427 height 83
type textarea "Following standard maintenance procedures, I contacted NOCC and received approv…"
click at [732, 546] on span "Submit" at bounding box center [734, 541] width 31 height 15
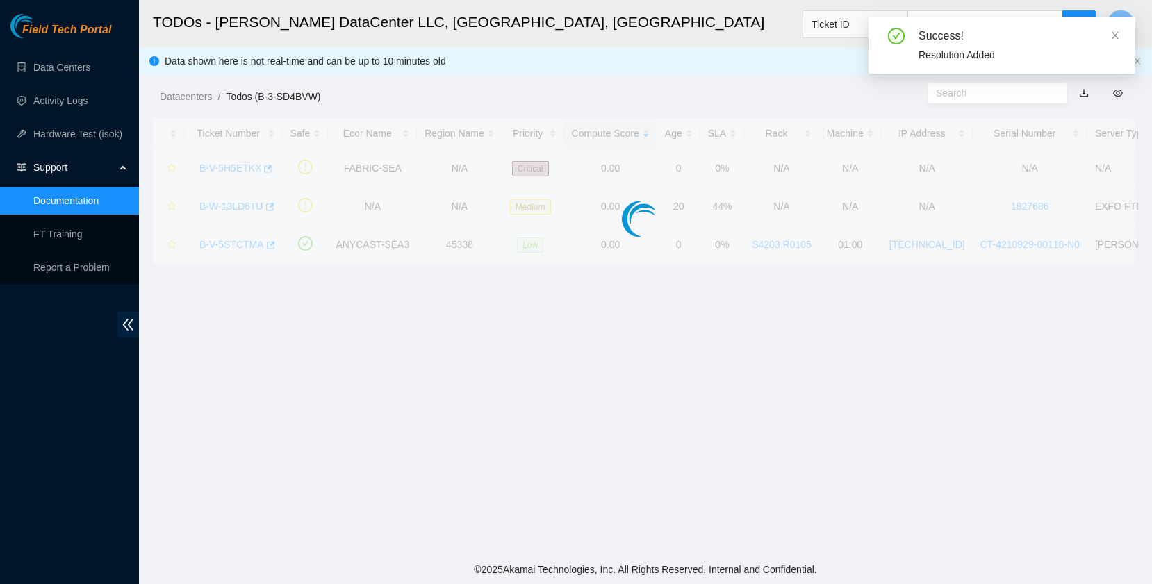
scroll to position [288, 0]
